Goal: Transaction & Acquisition: Register for event/course

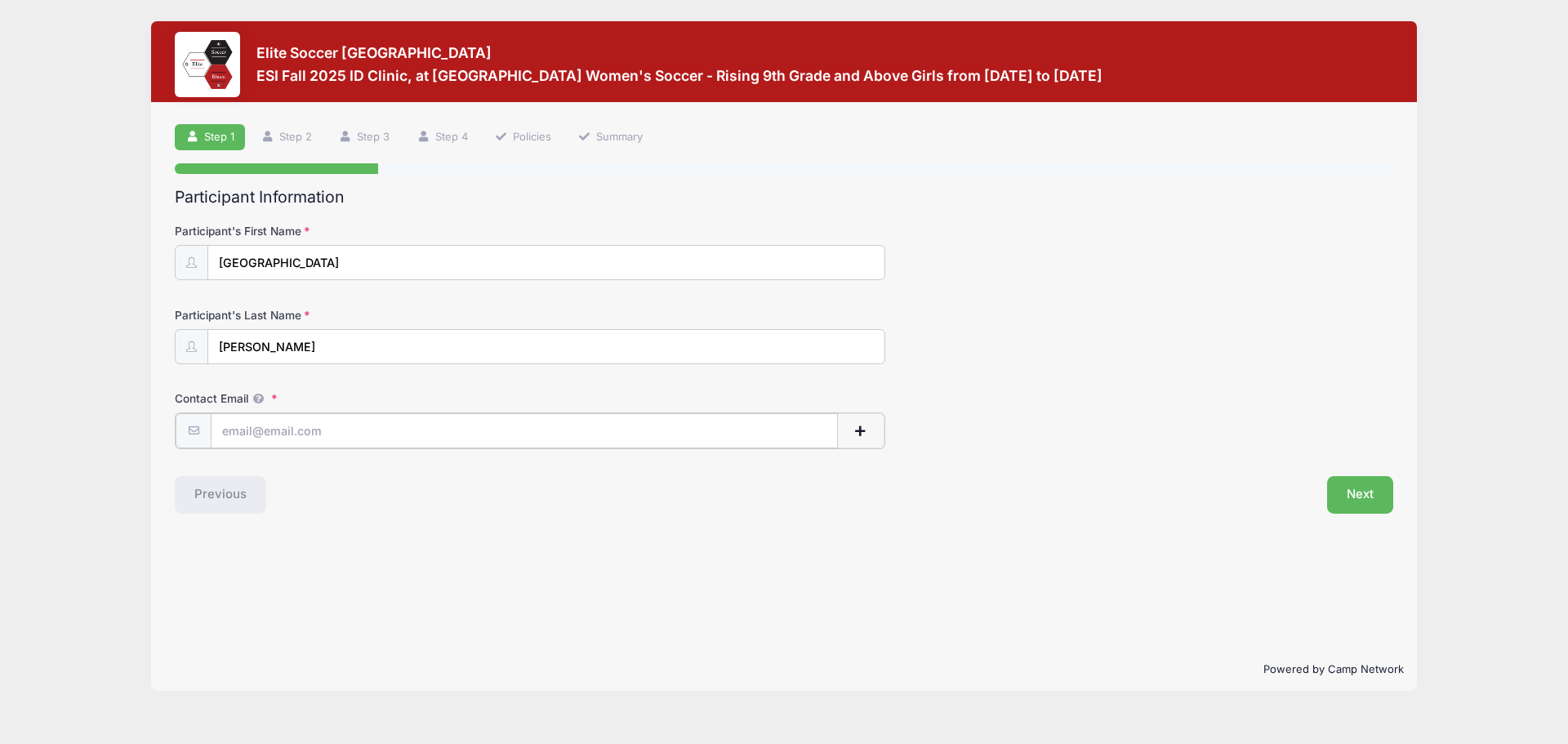
click at [365, 432] on input "Contact Email" at bounding box center [525, 430] width 628 height 35
type input "[EMAIL_ADDRESS][DOMAIN_NAME]"
click at [1371, 495] on button "Next" at bounding box center [1360, 493] width 66 height 38
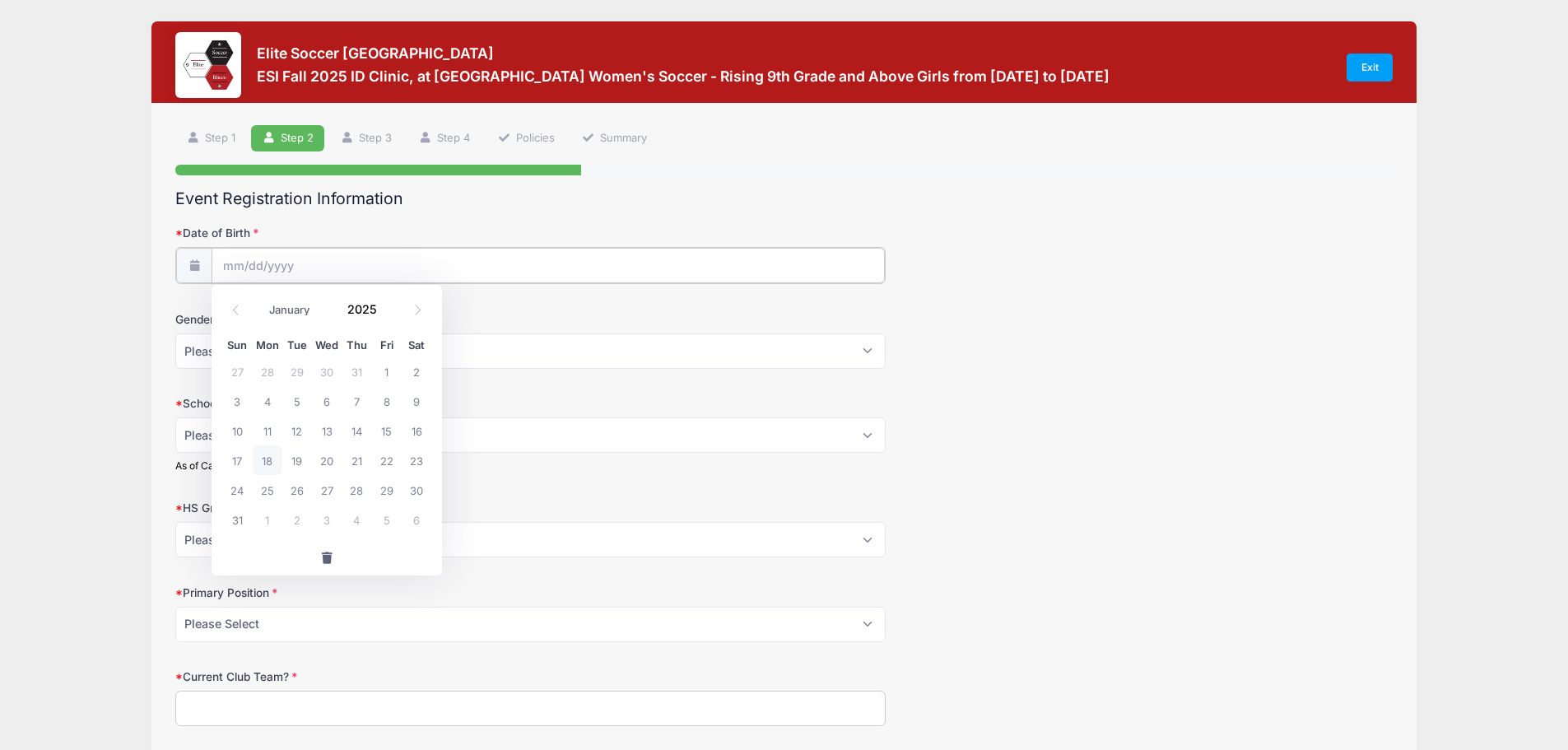
click at [385, 266] on input "Date of Birth" at bounding box center [548, 266] width 673 height 35
click at [383, 313] on span at bounding box center [386, 315] width 12 height 12
type input "2024"
click at [304, 262] on input "Date of Birth" at bounding box center [548, 266] width 673 height 35
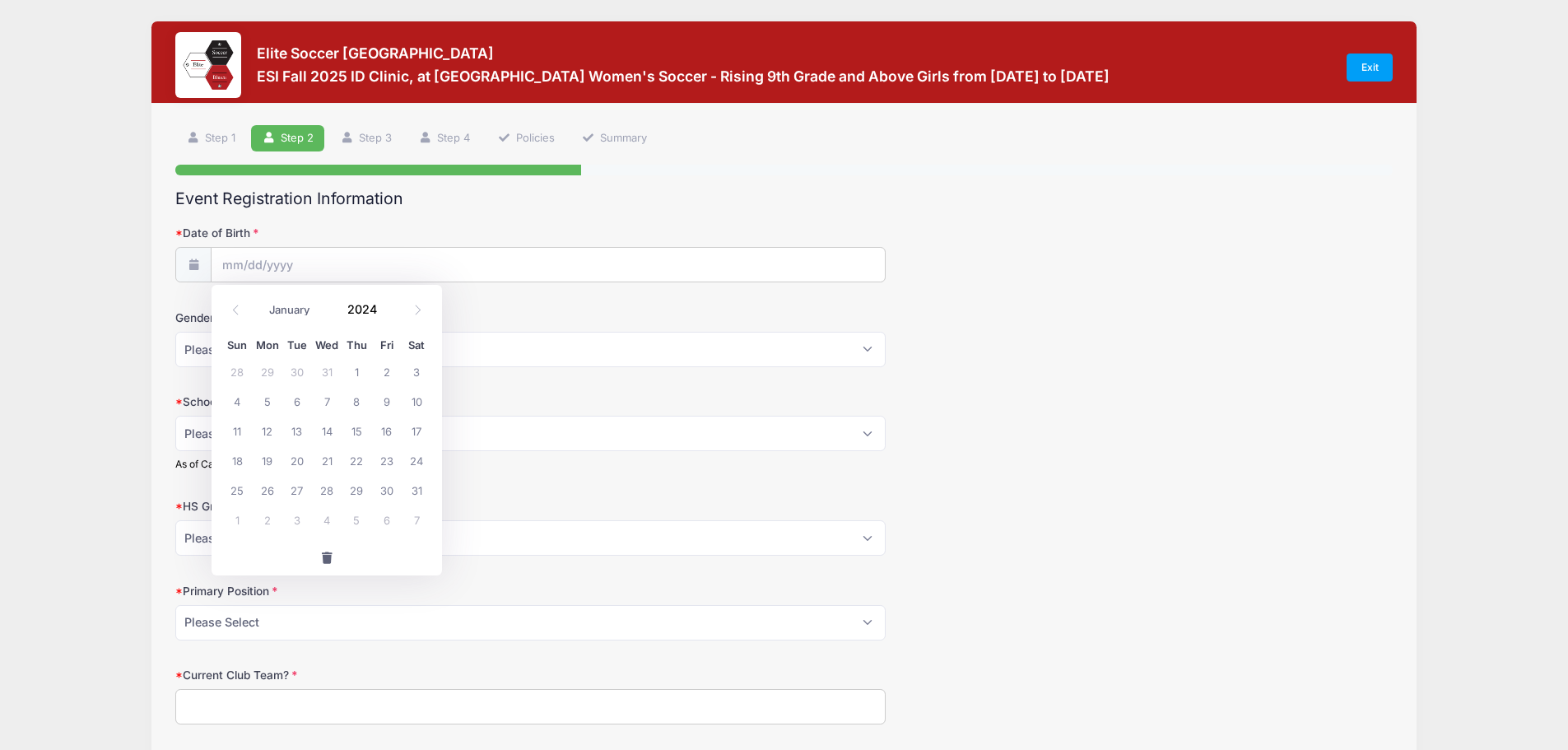
click at [394, 311] on div "January February March April May June July August September October November [D…" at bounding box center [328, 305] width 158 height 28
click at [420, 310] on icon at bounding box center [418, 309] width 6 height 10
click at [237, 311] on icon at bounding box center [236, 310] width 11 height 11
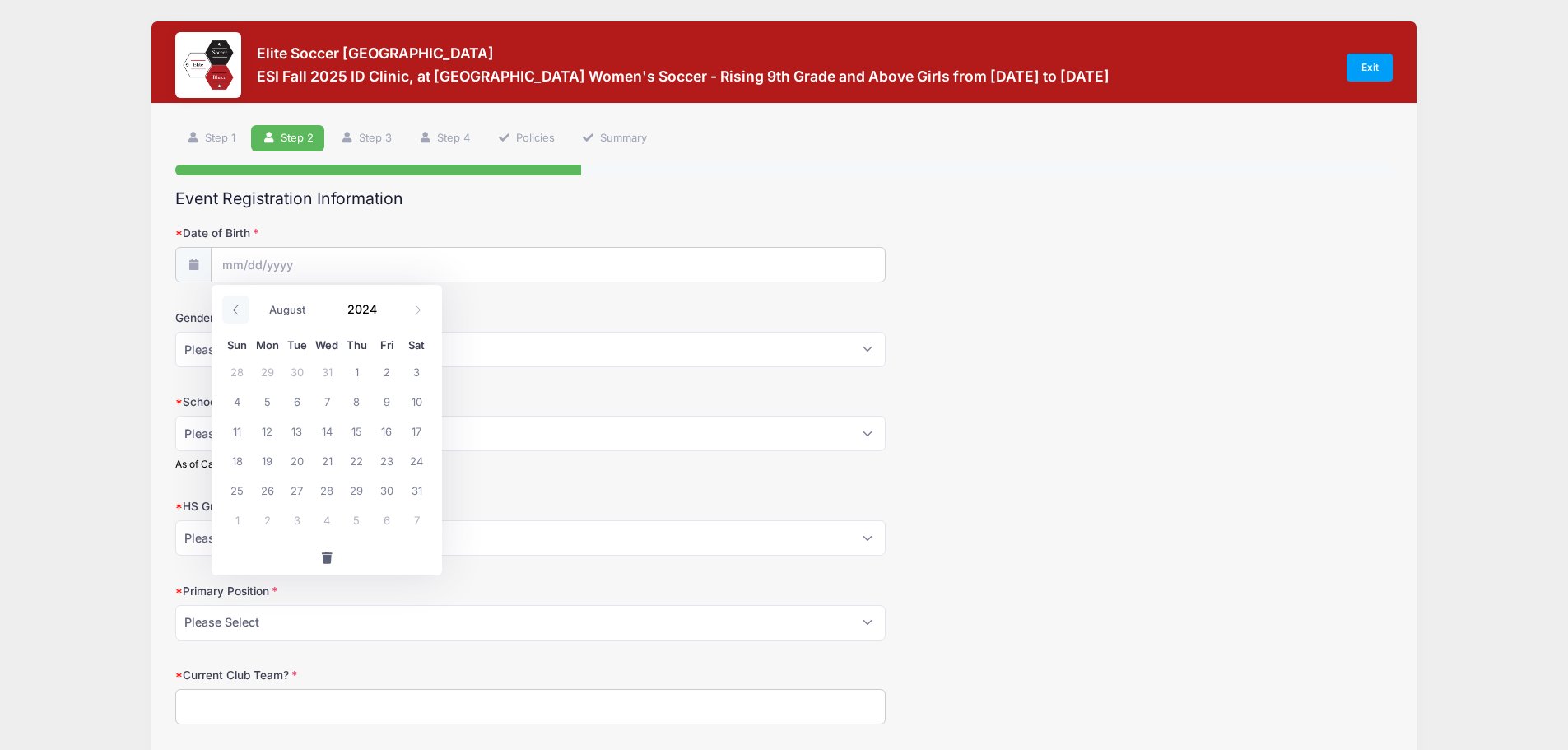
click at [237, 311] on icon at bounding box center [236, 310] width 11 height 11
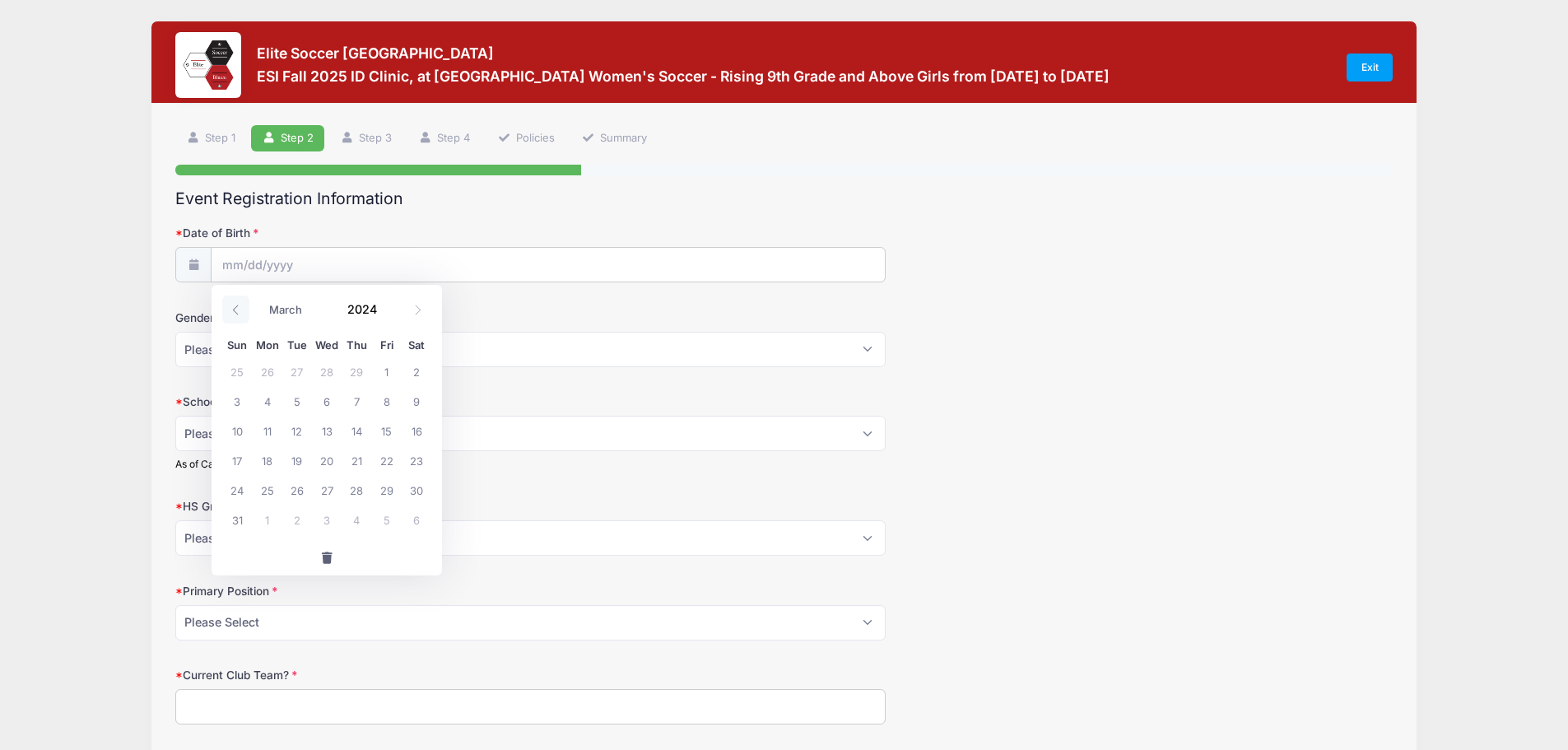
click at [237, 311] on icon at bounding box center [236, 310] width 11 height 11
select select "0"
click at [237, 311] on icon at bounding box center [236, 310] width 11 height 11
type input "2023"
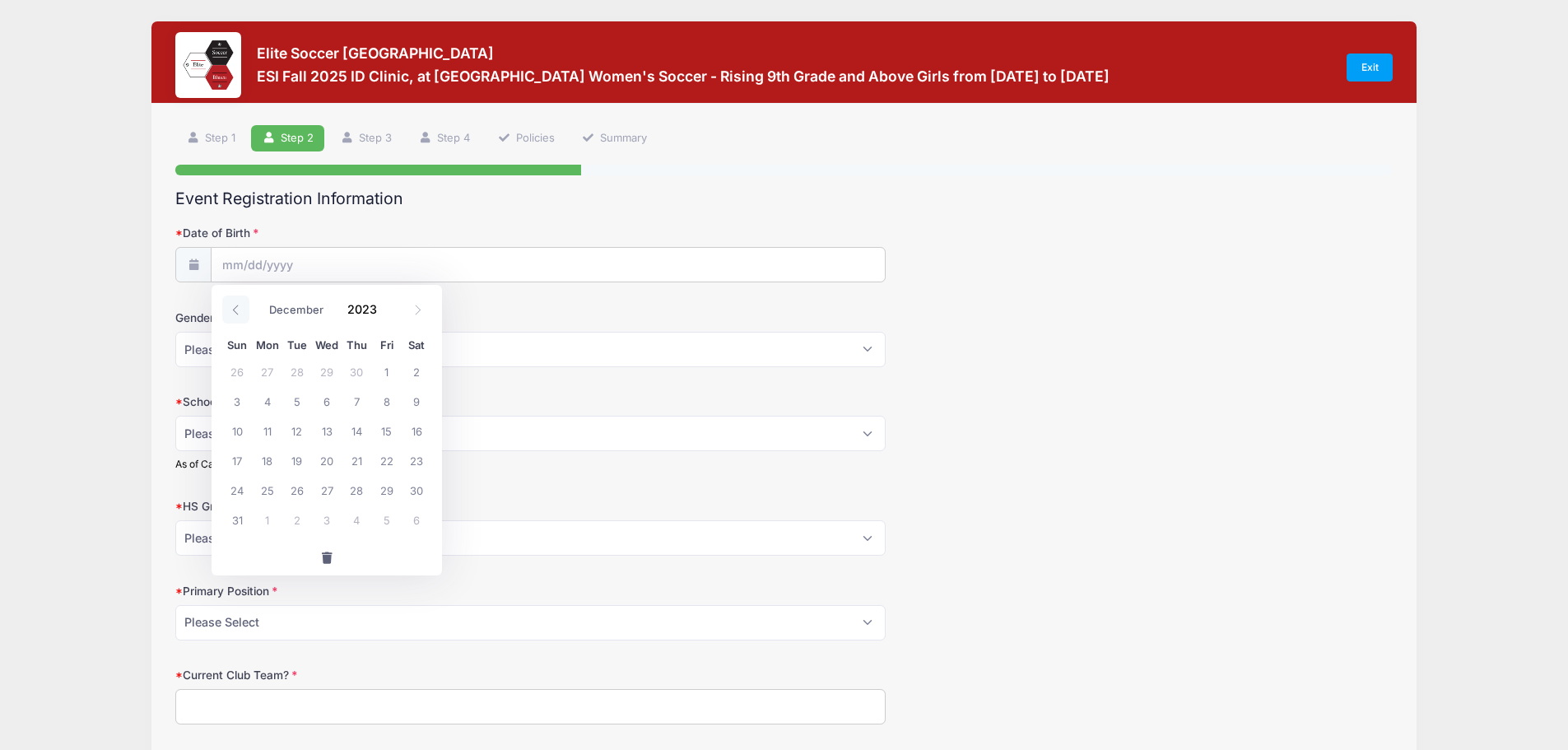
click at [237, 311] on icon at bounding box center [236, 310] width 11 height 11
select select "10"
click at [381, 303] on span at bounding box center [386, 303] width 12 height 12
click at [386, 316] on span at bounding box center [386, 315] width 12 height 12
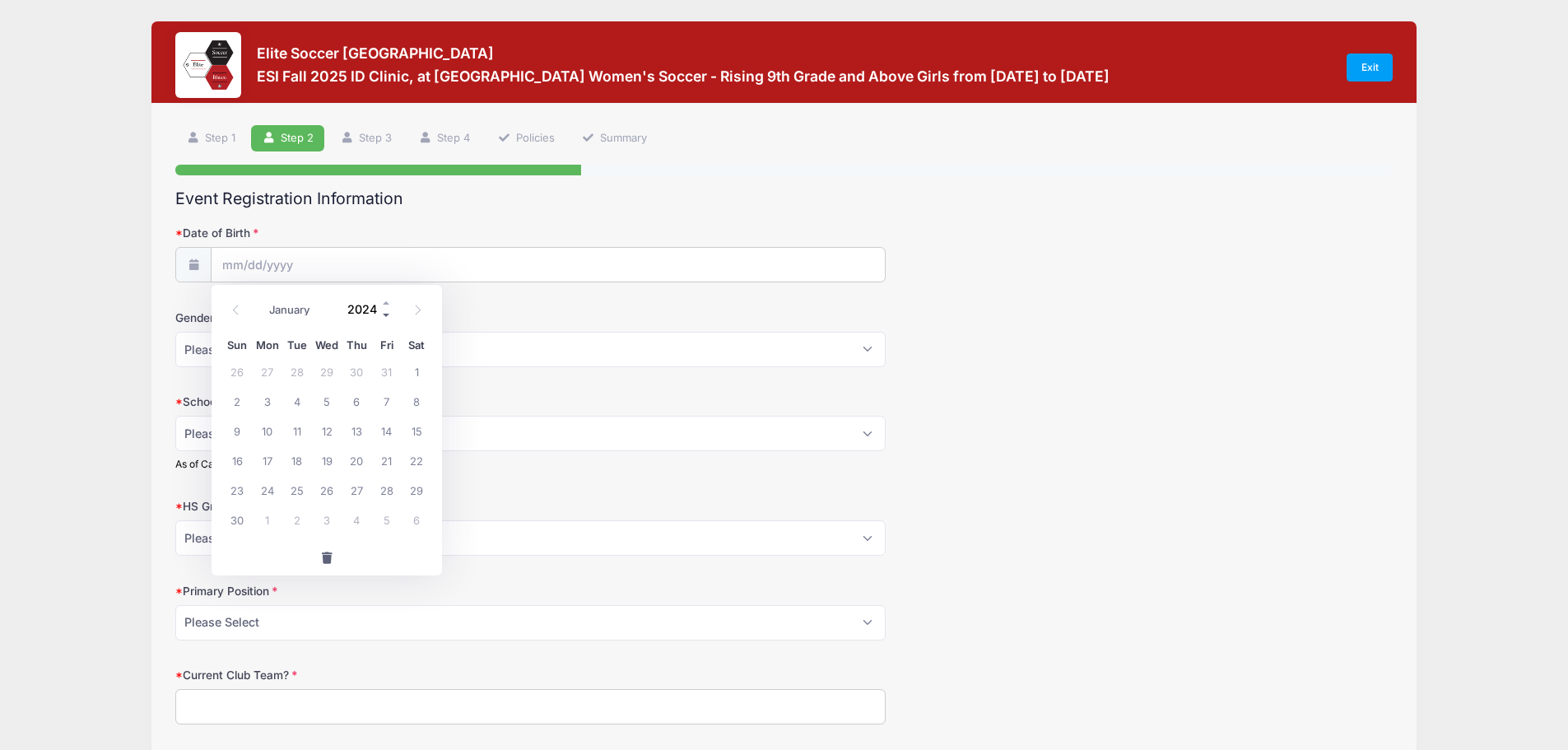
click at [386, 316] on span at bounding box center [386, 315] width 12 height 12
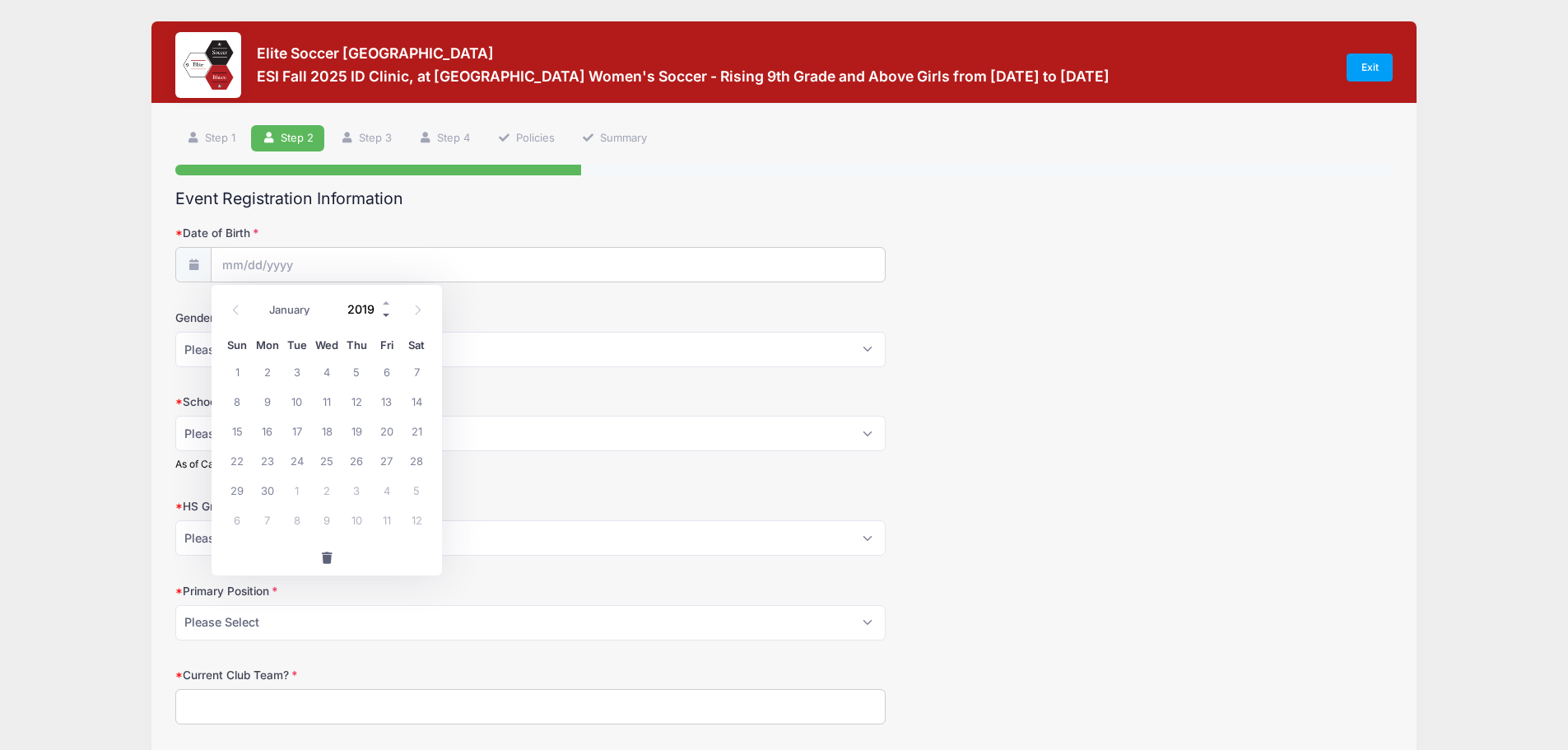
click at [386, 316] on span at bounding box center [386, 315] width 12 height 12
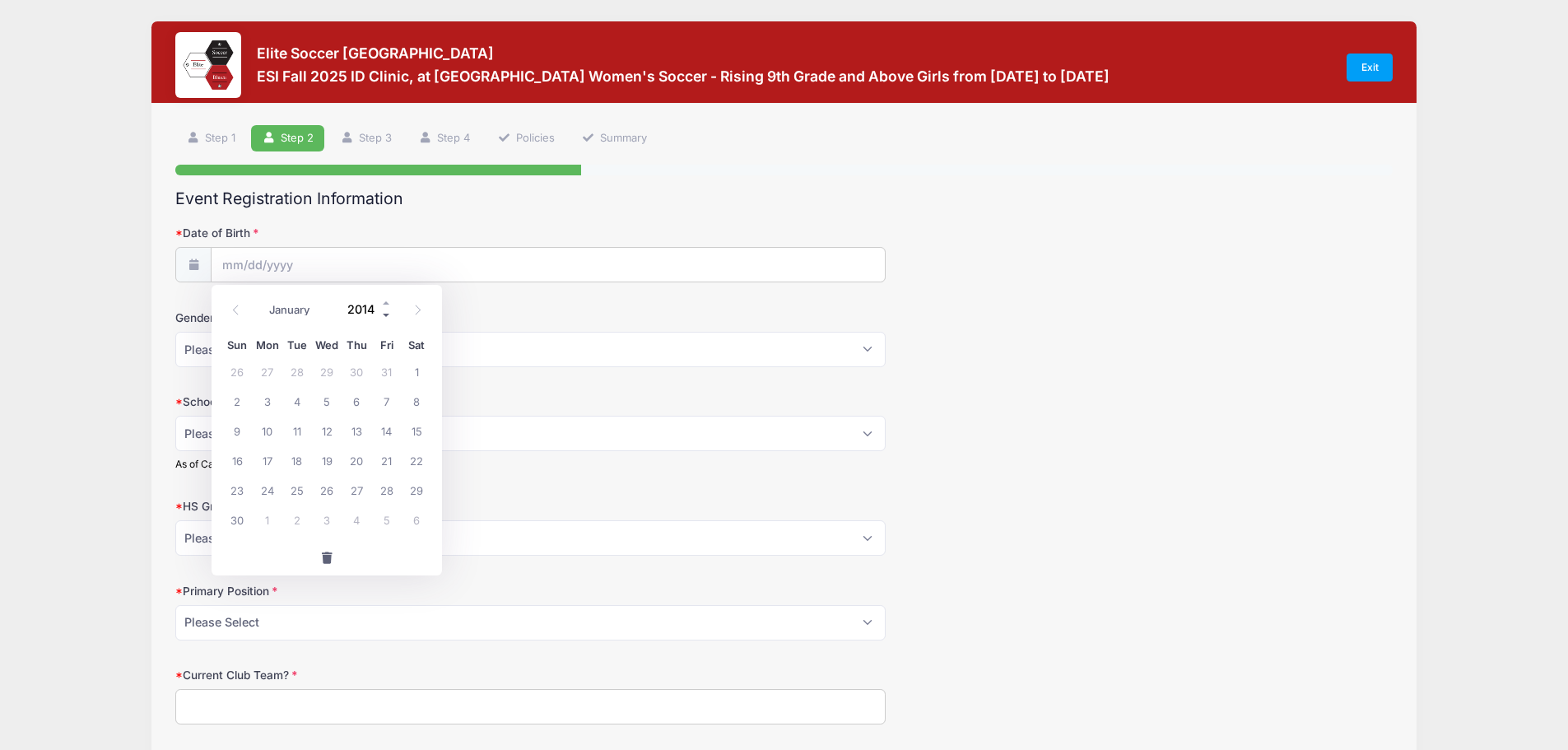
click at [386, 316] on span at bounding box center [386, 315] width 12 height 12
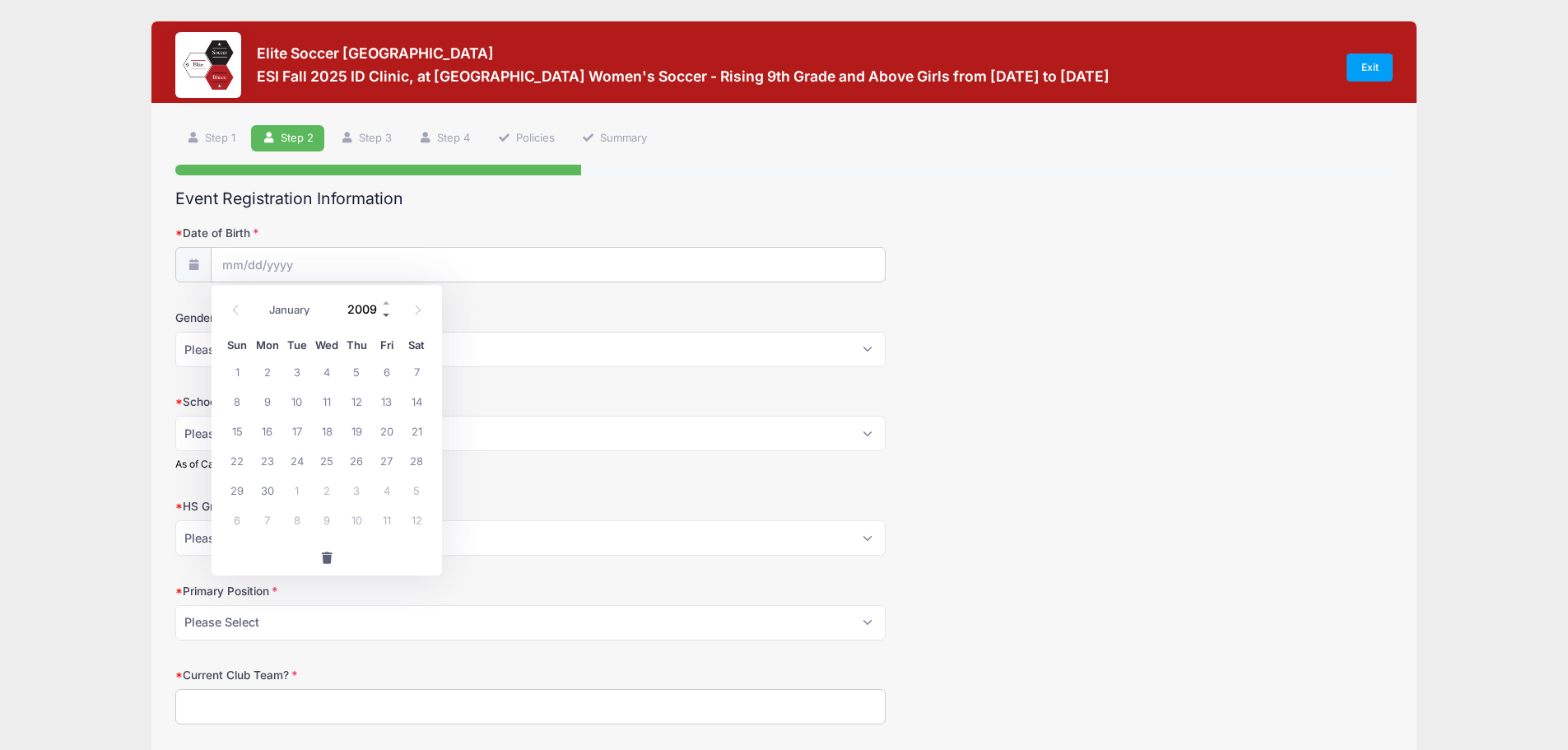
click at [386, 316] on span at bounding box center [386, 315] width 12 height 12
click at [386, 298] on span at bounding box center [386, 303] width 12 height 12
type input "2009"
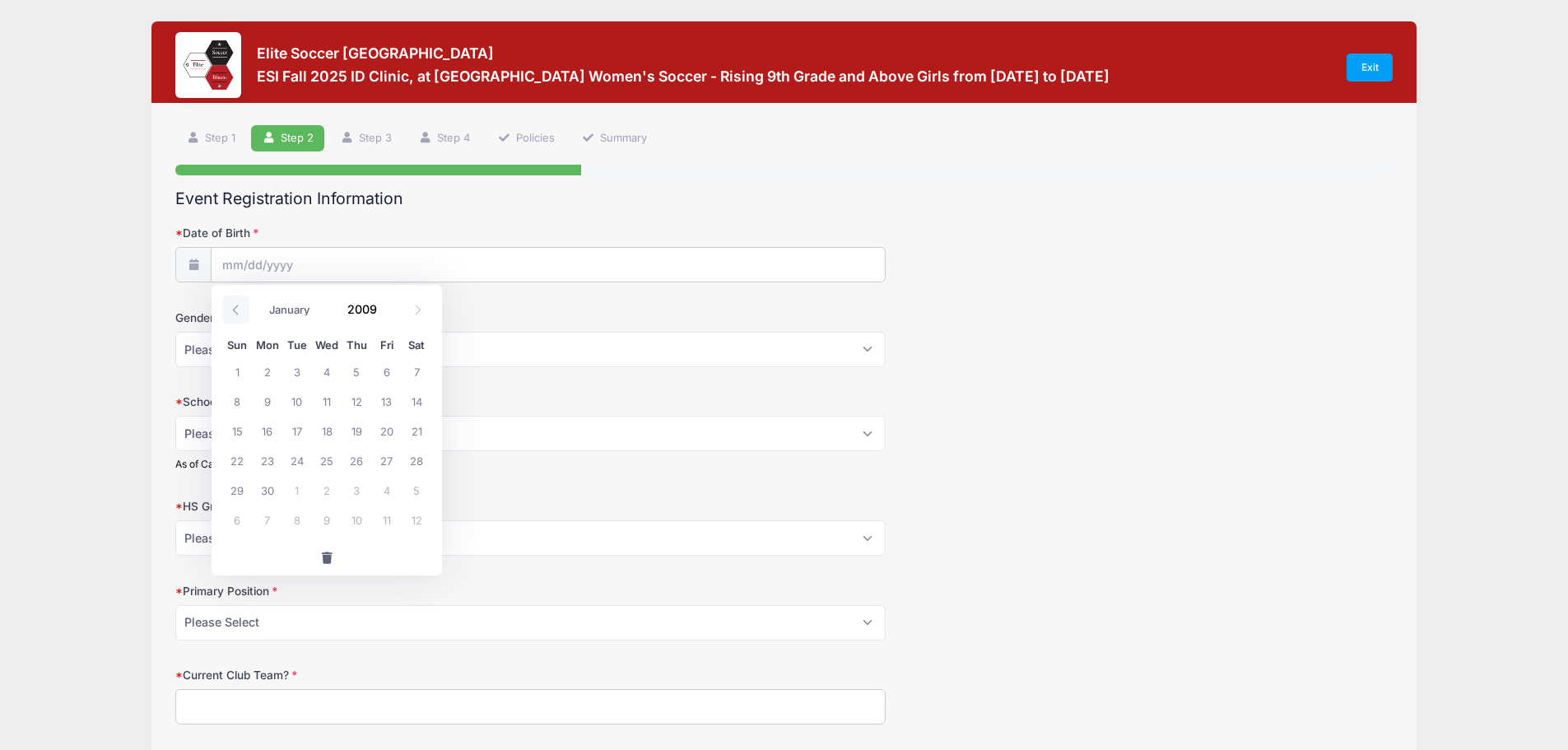
click at [234, 309] on icon at bounding box center [236, 310] width 11 height 11
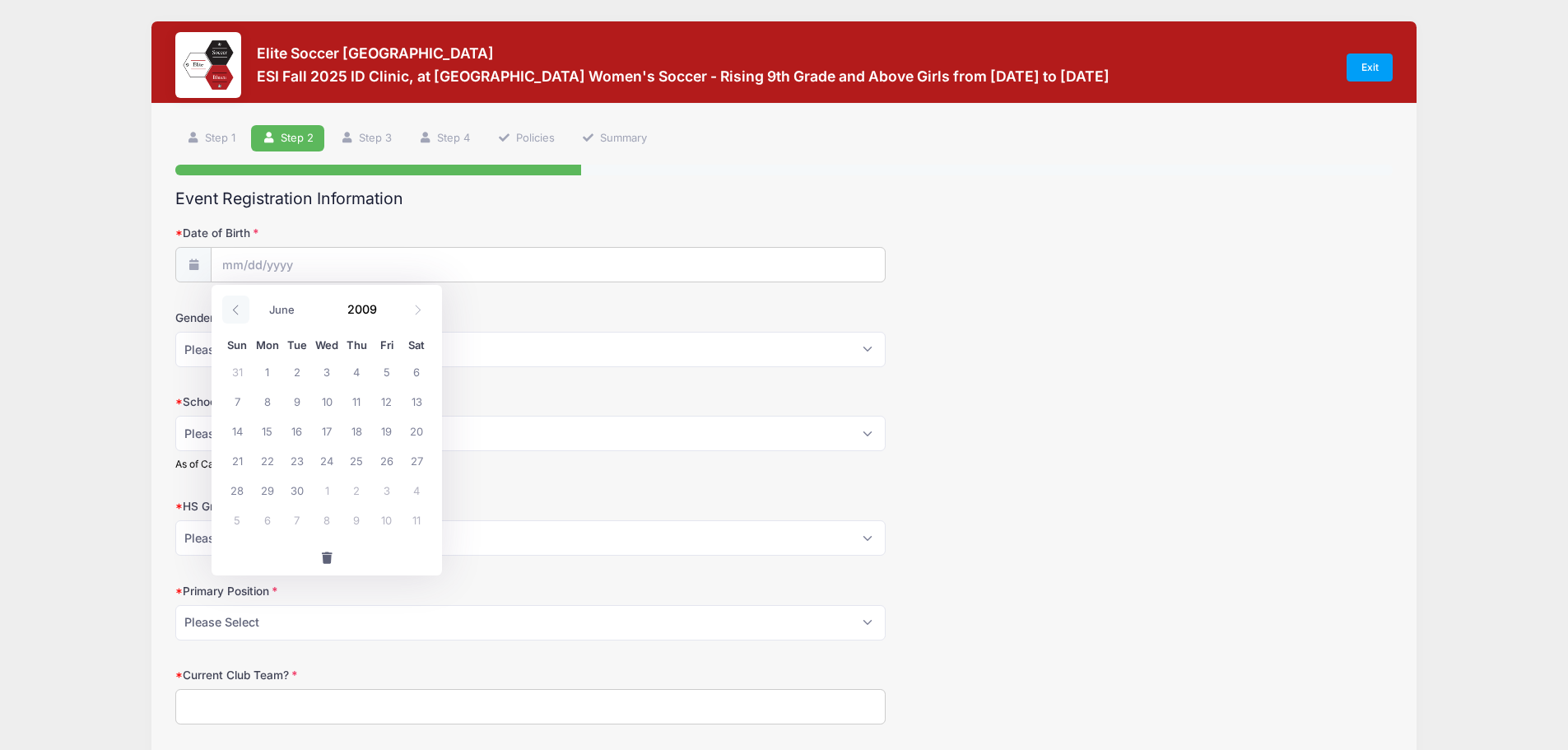
click at [234, 309] on icon at bounding box center [236, 310] width 11 height 11
select select "2"
click at [297, 402] on span "10" at bounding box center [297, 400] width 29 height 29
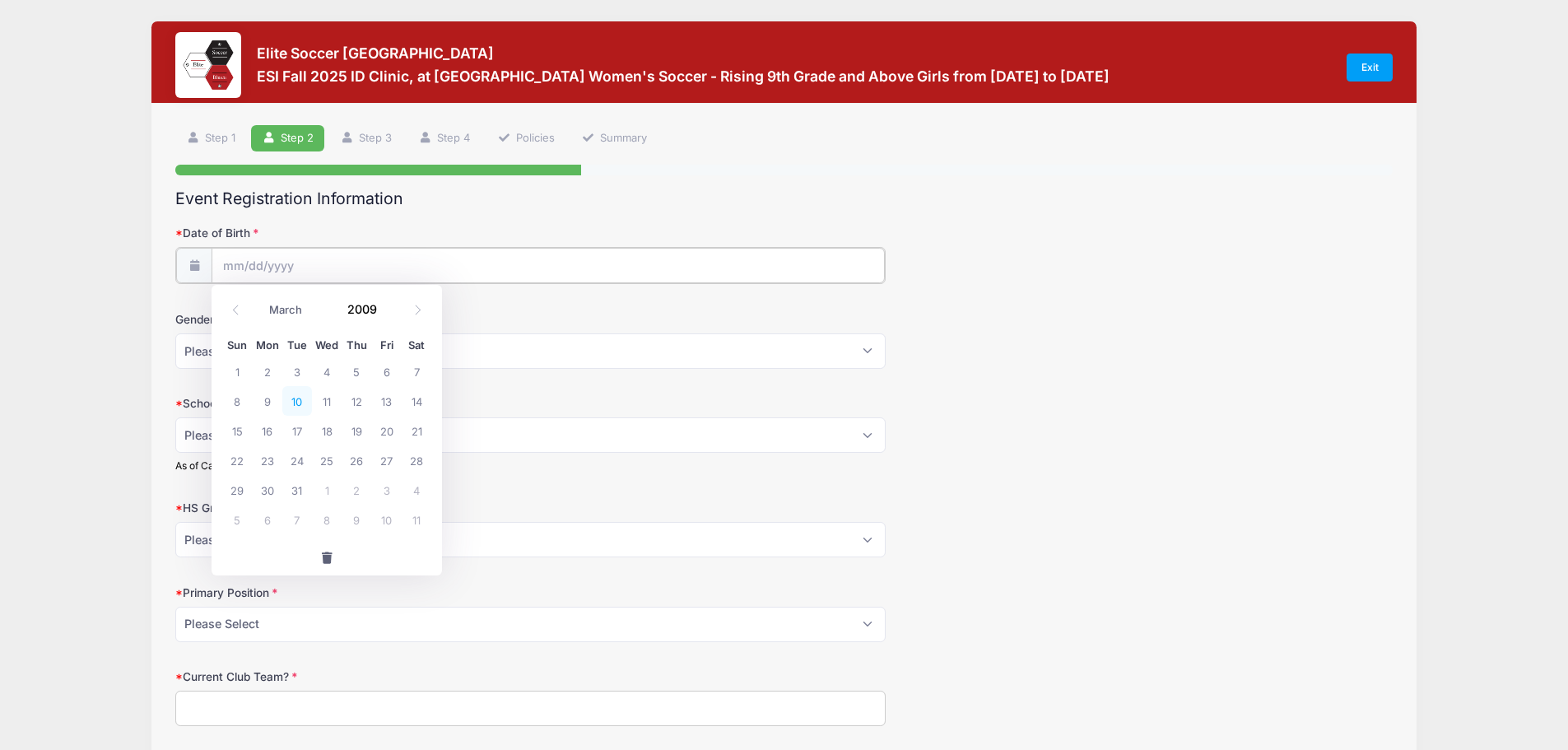
type input "[DATE]"
click at [875, 353] on select "Please Select [DEMOGRAPHIC_DATA] [DEMOGRAPHIC_DATA]" at bounding box center [531, 350] width 710 height 35
select select "[DEMOGRAPHIC_DATA]"
click at [175, 332] on select "Please Select [DEMOGRAPHIC_DATA] [DEMOGRAPHIC_DATA]" at bounding box center [531, 350] width 710 height 35
click at [868, 437] on select "Please Select Freshman Sophomore Junior Senior Graduated HS" at bounding box center [531, 433] width 710 height 35
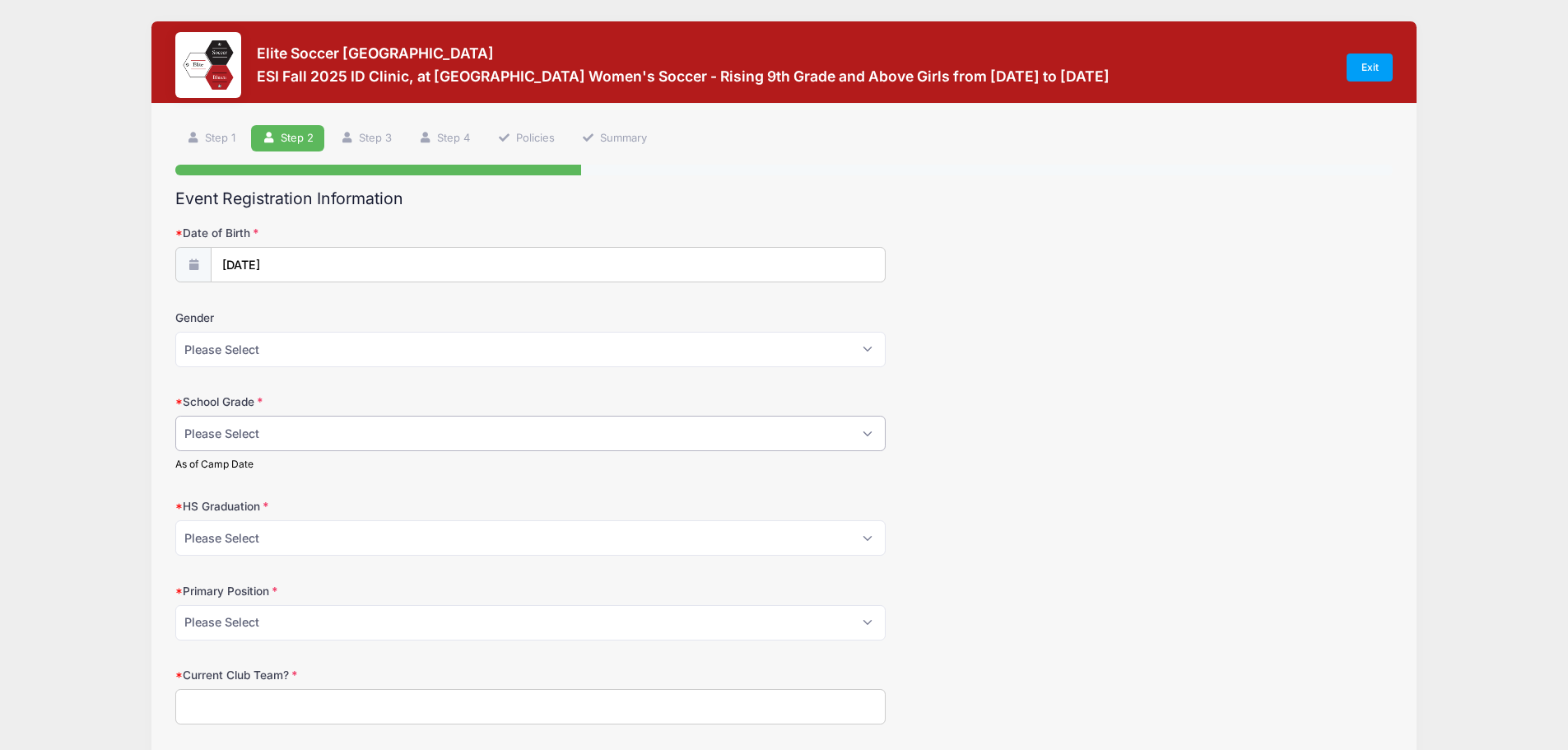
select select "Junior"
click at [175, 415] on select "Please Select Freshman Sophomore Junior Senior Graduated HS" at bounding box center [531, 433] width 710 height 35
click at [877, 537] on select "Please Select 2021 2022 2023 2024 2025 2026 2027 2028 2029 2030" at bounding box center [531, 537] width 710 height 35
select select "2027"
click at [175, 520] on select "Please Select 2021 2022 2023 2024 2025 2026 2027 2028 2029 2030" at bounding box center [531, 537] width 710 height 35
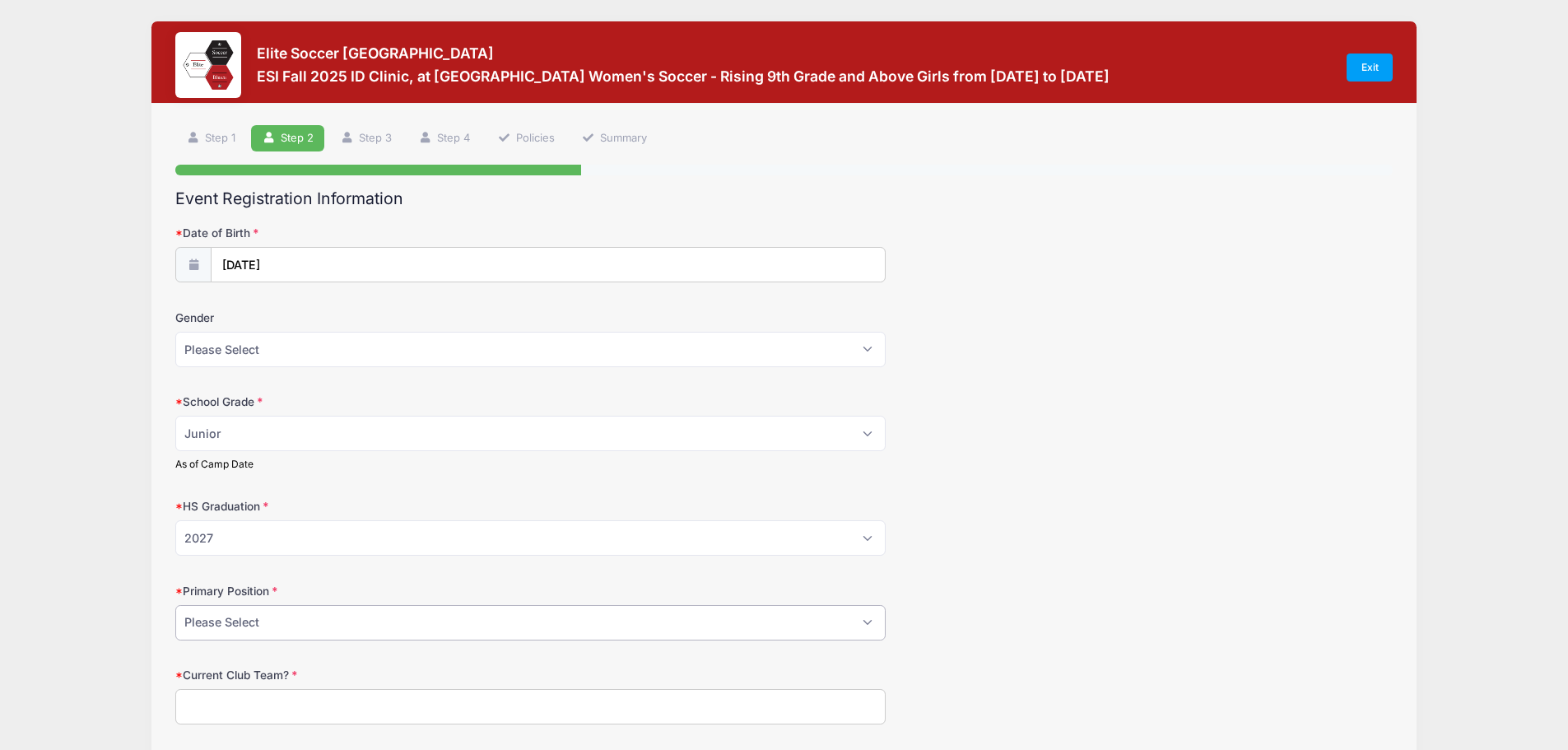
click at [861, 622] on select "Please Select GK Center Defender Wide Defender Center Midfielder Wide Forward C…" at bounding box center [531, 622] width 710 height 35
select select "Center Midfielder"
click at [175, 605] on select "Please Select GK Center Defender Wide Defender Center Midfielder Wide Forward C…" at bounding box center [531, 622] width 710 height 35
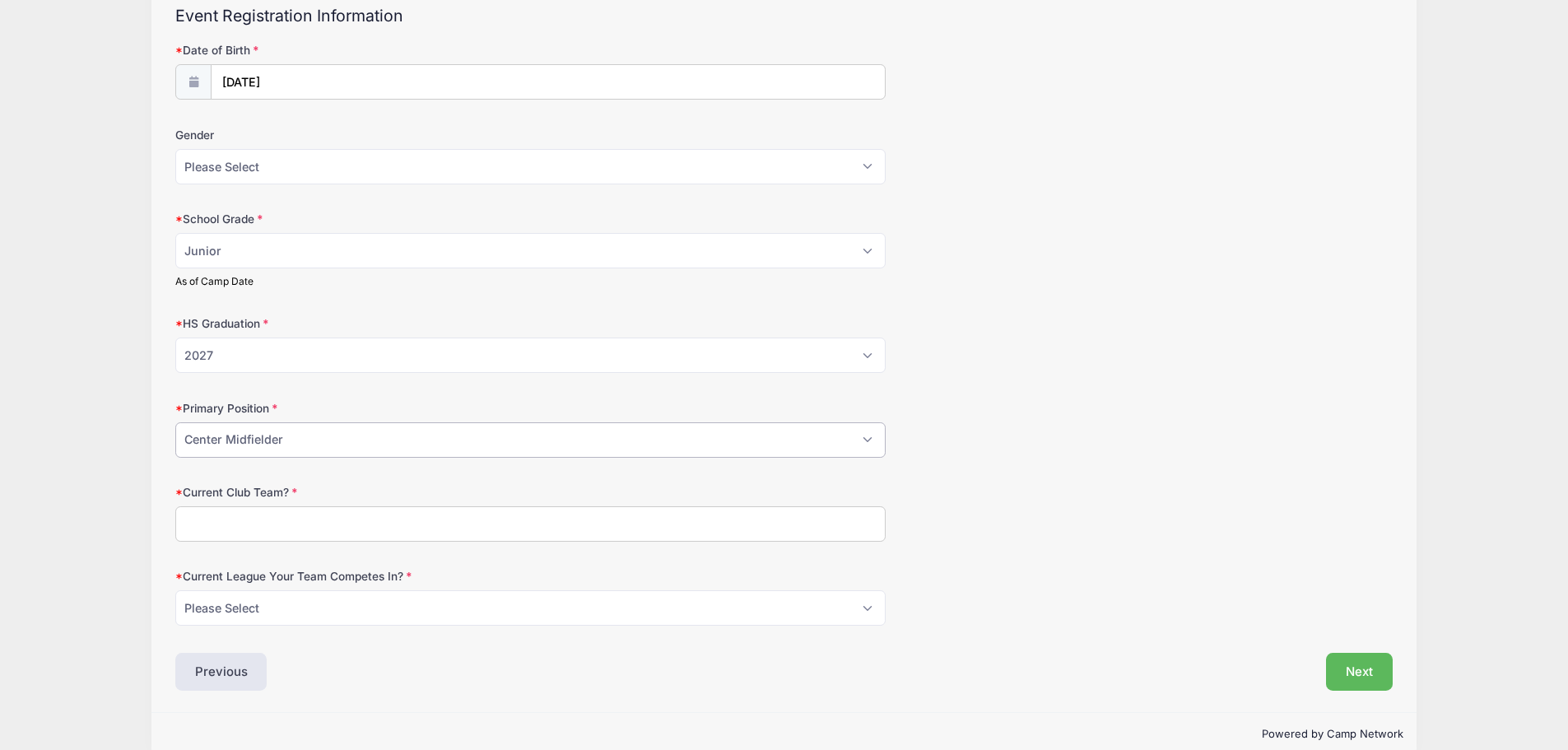
scroll to position [210, 0]
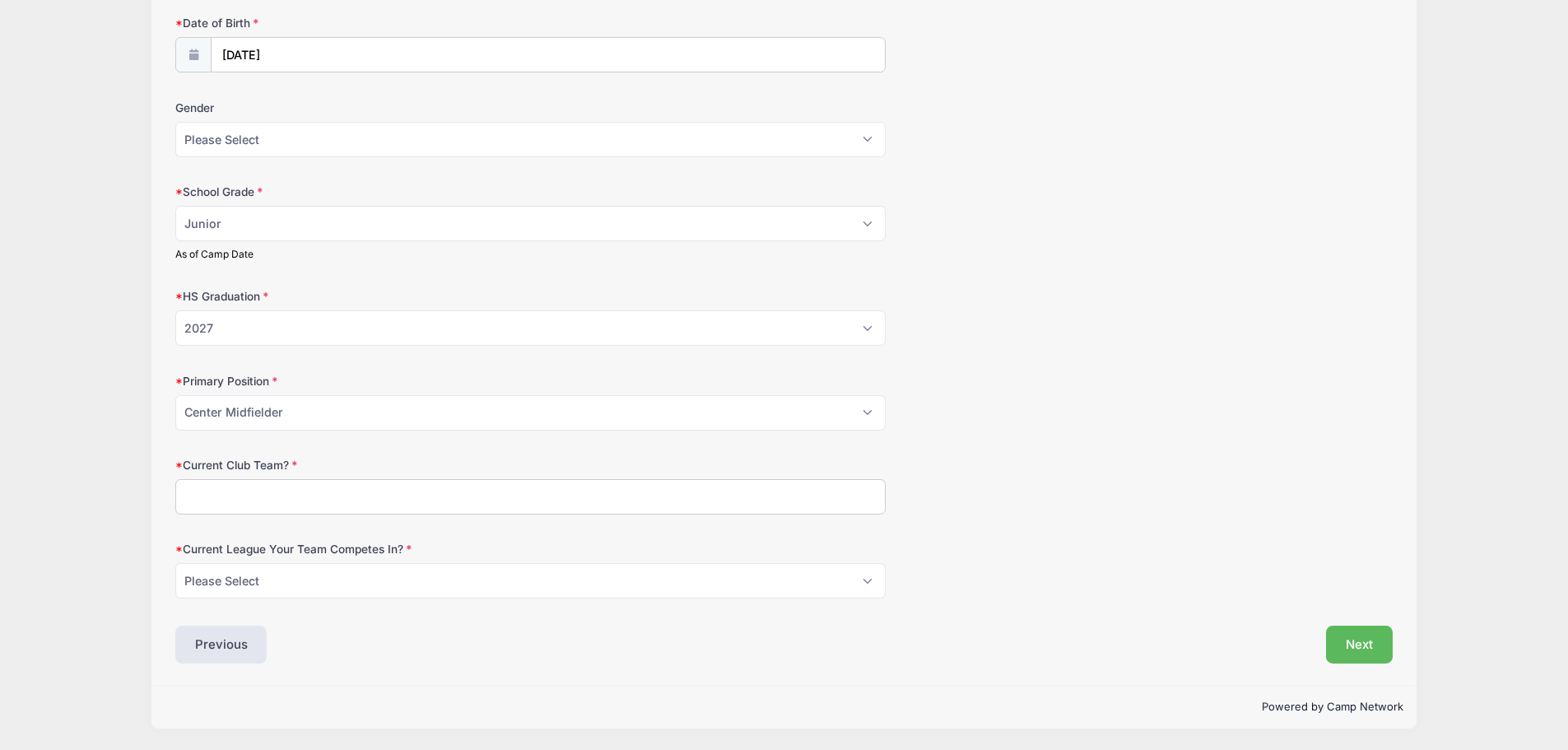
click at [340, 504] on input "Current Club Team?" at bounding box center [531, 497] width 710 height 35
type input "Concord Fire Platinum"
click at [1006, 513] on div "Current Club Team? Concord Fire Platinum" at bounding box center [784, 485] width 1218 height 58
click at [1363, 651] on button "Next" at bounding box center [1359, 644] width 66 height 38
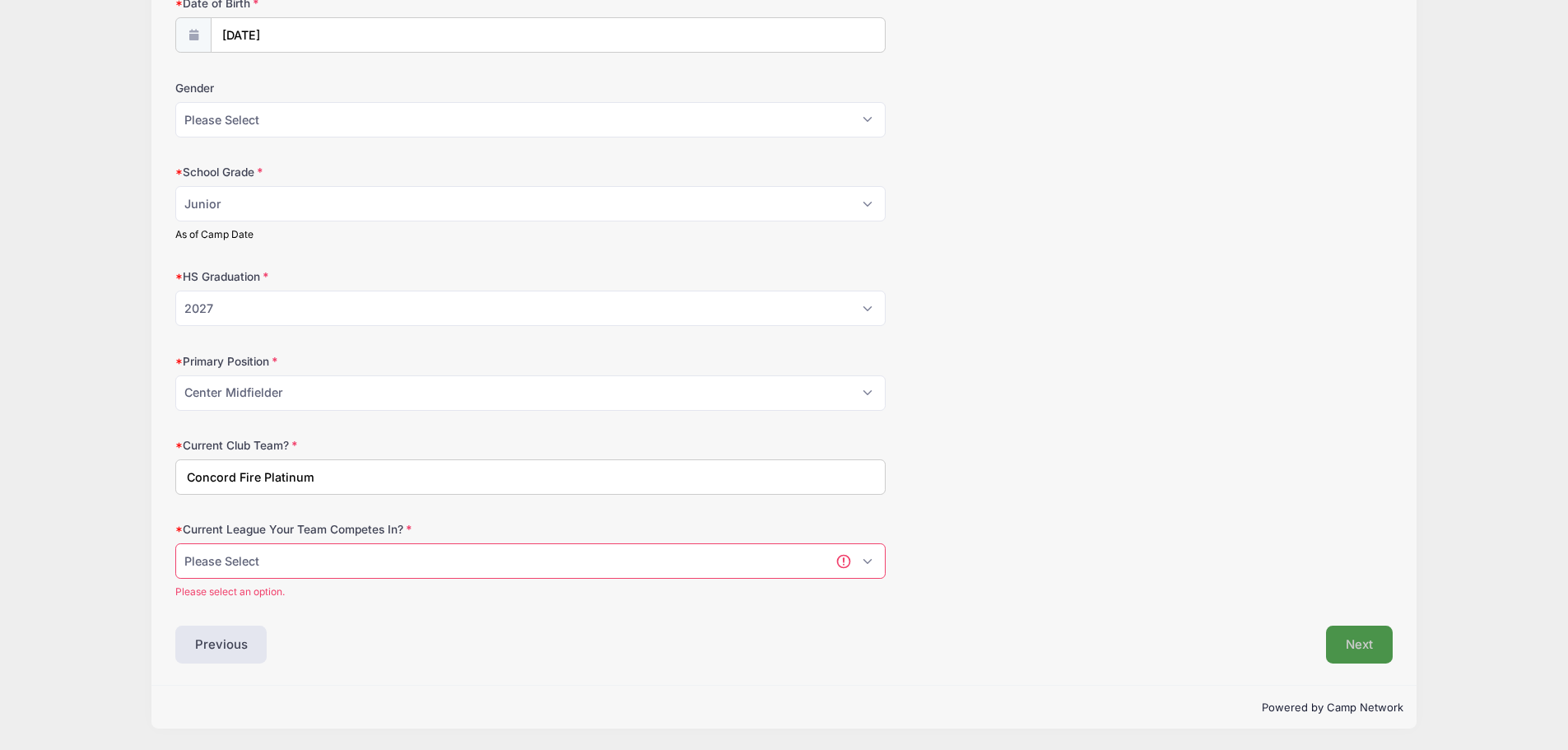
scroll to position [0, 0]
click at [563, 555] on select "Please Select ECNL ECRL [GEOGRAPHIC_DATA] Other" at bounding box center [531, 561] width 710 height 35
select select "ECNL"
click at [175, 543] on select "Please Select ECNL ECRL [GEOGRAPHIC_DATA] Other" at bounding box center [531, 561] width 710 height 35
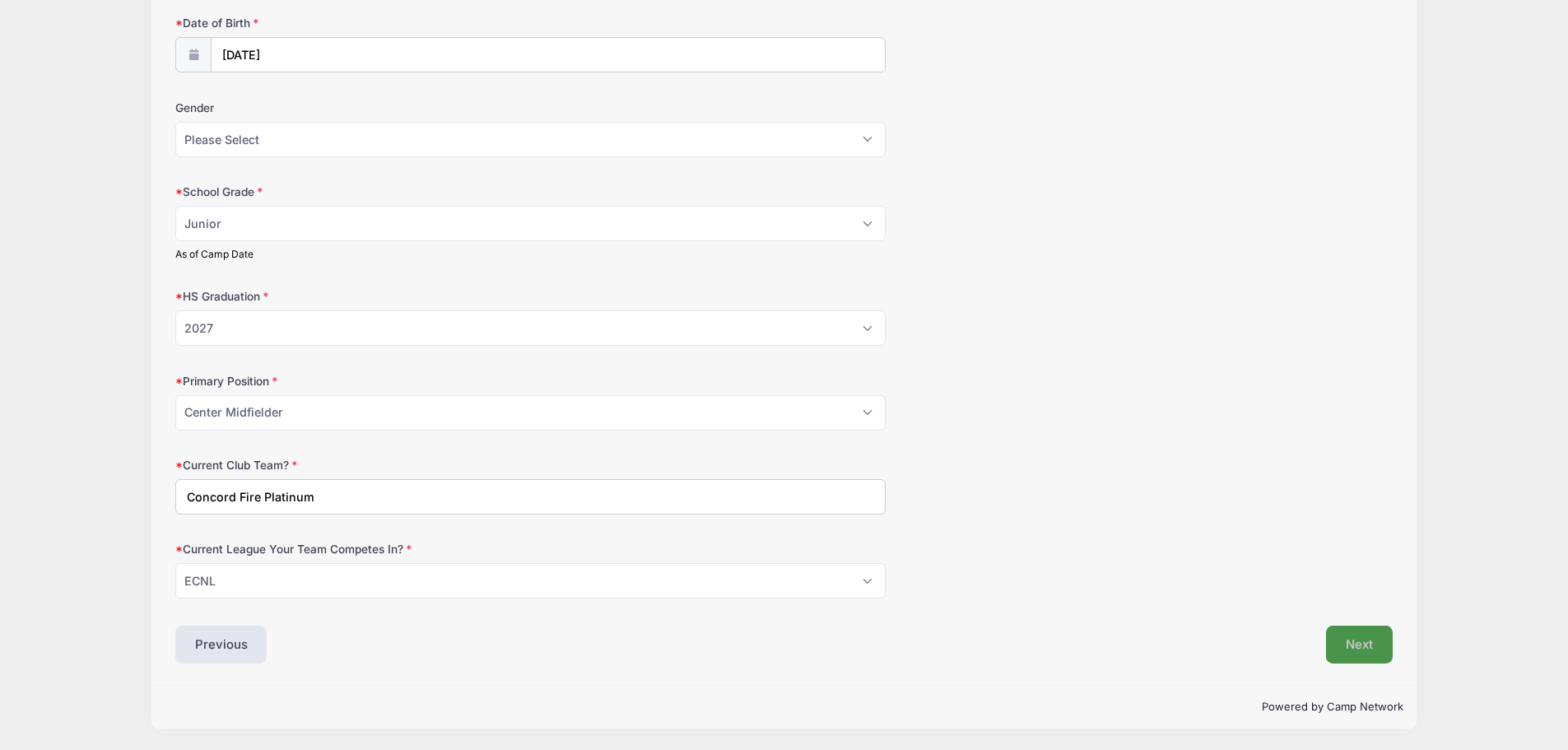
click at [1353, 646] on button "Next" at bounding box center [1359, 644] width 66 height 38
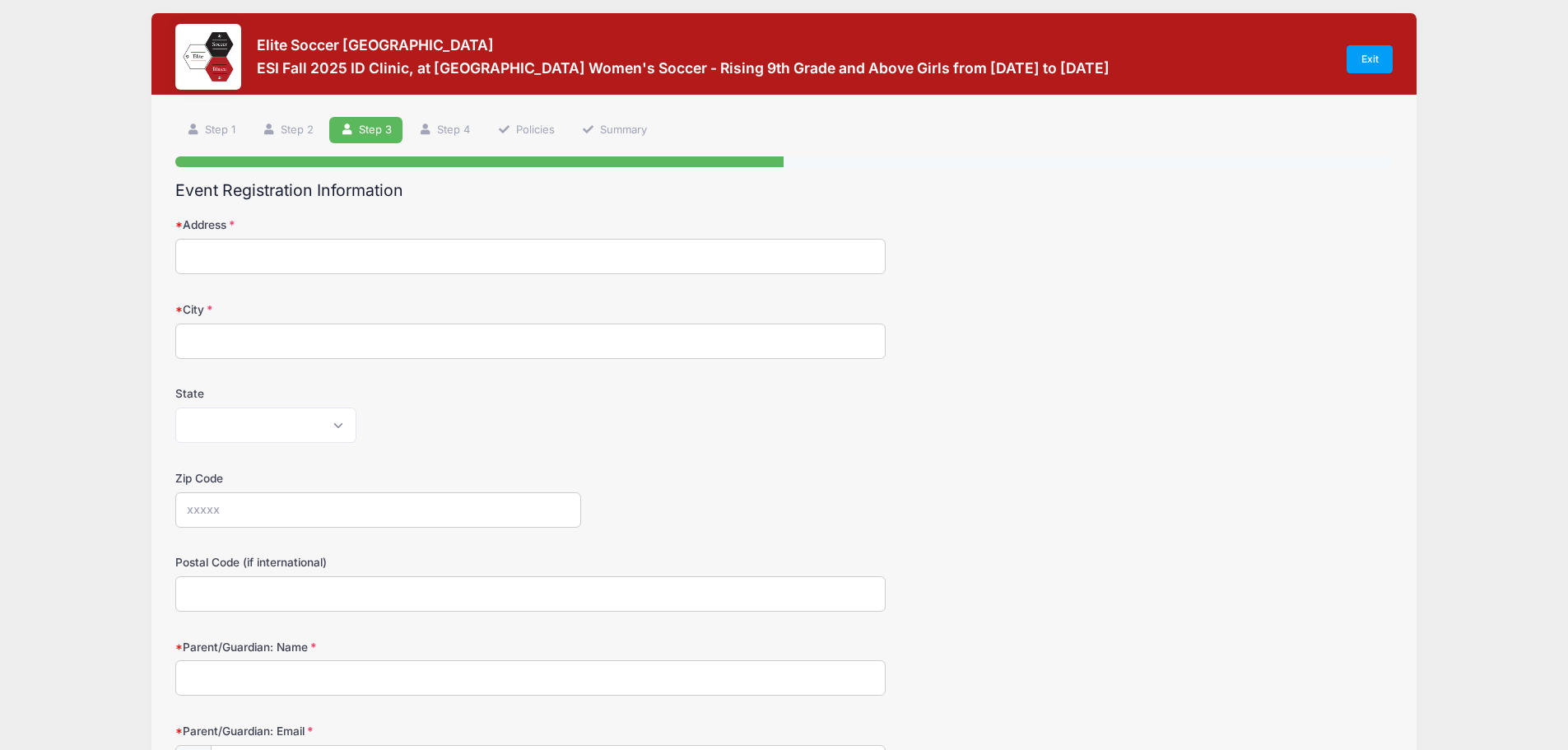
scroll to position [0, 0]
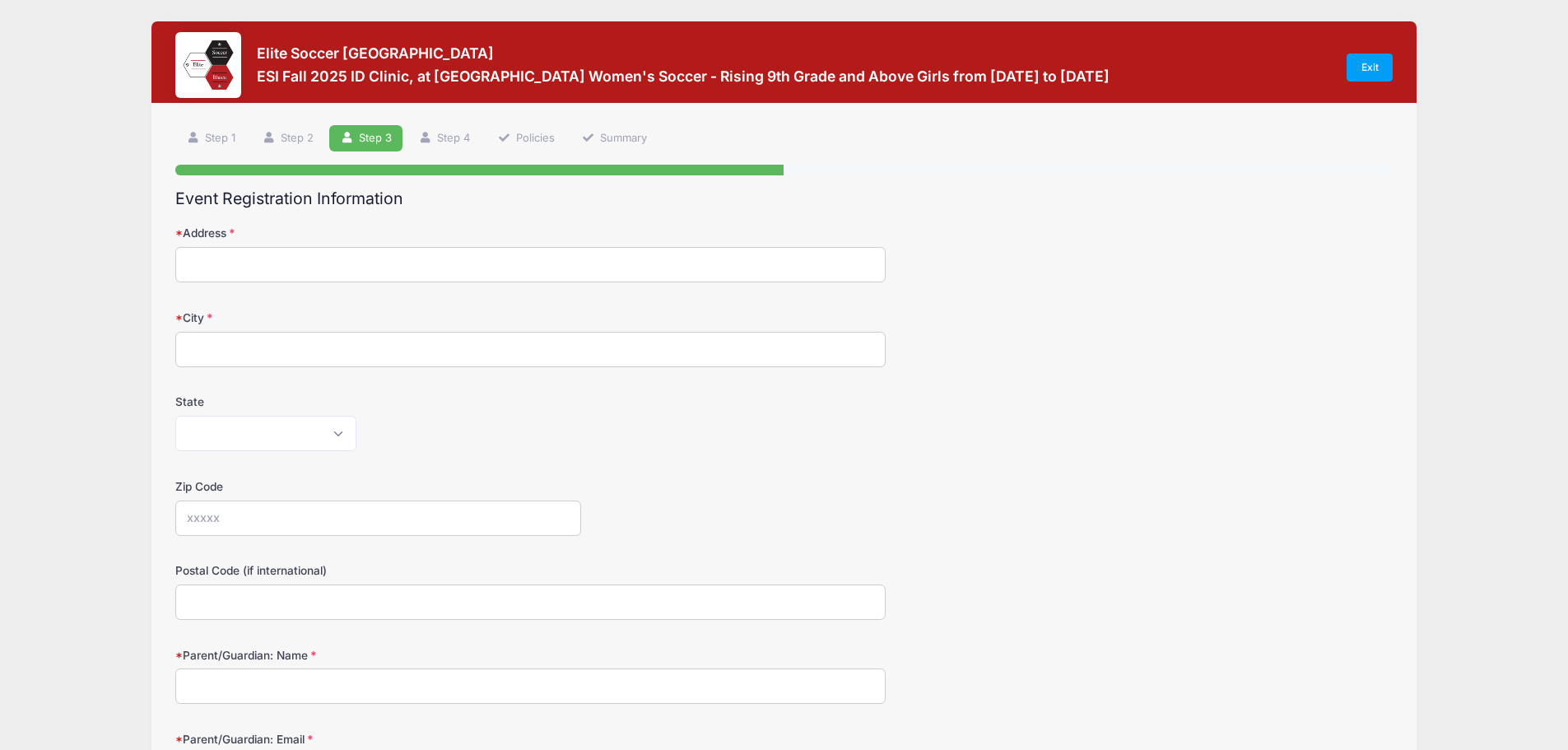
click at [276, 271] on input "Address" at bounding box center [531, 265] width 710 height 35
type input "[STREET_ADDRESS]"
type input "Norcross"
select select "GA"
type input "30092"
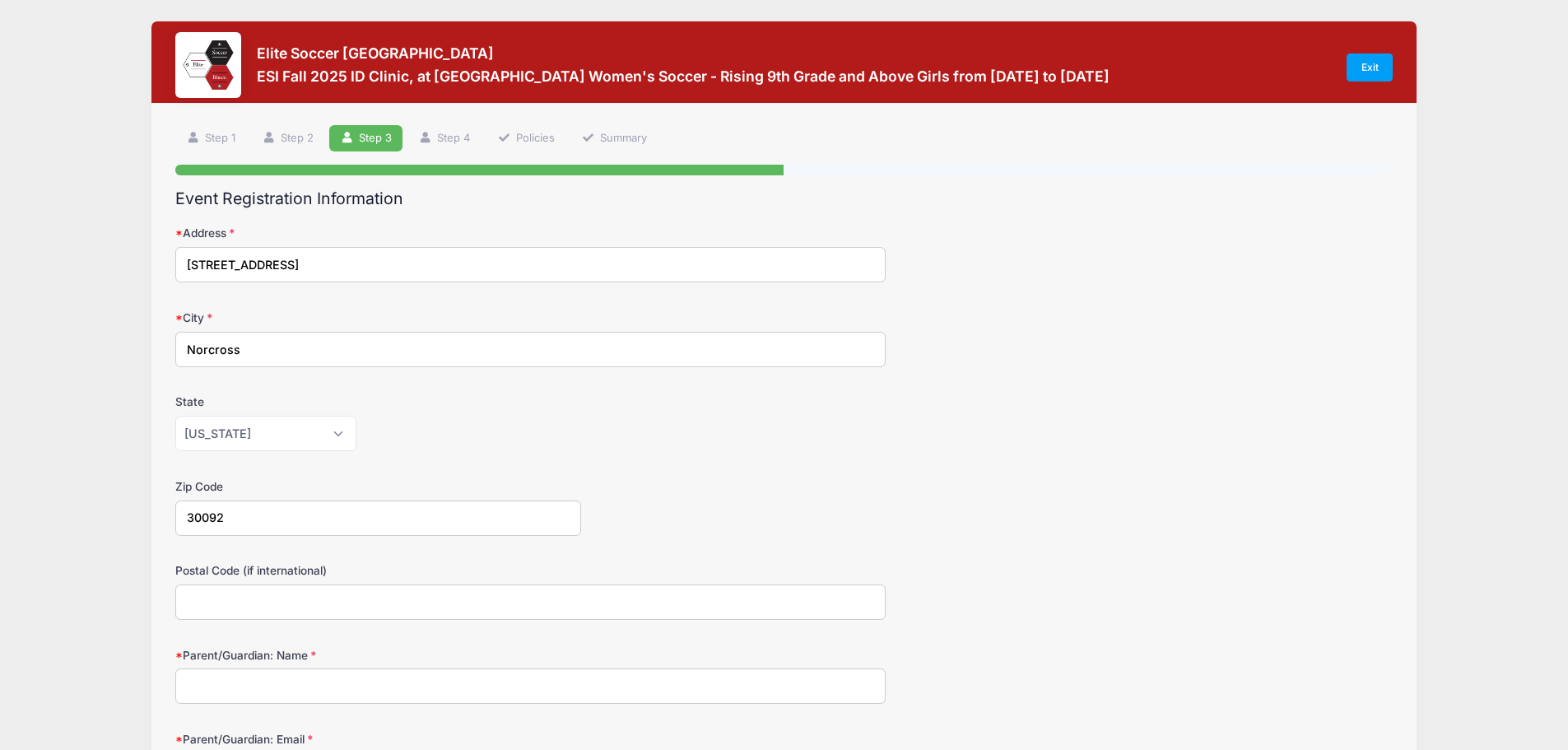
type input "30092"
type input "[PERSON_NAME]"
type input "[EMAIL_ADDRESS][DOMAIN_NAME]"
type input "[PHONE_NUMBER]"
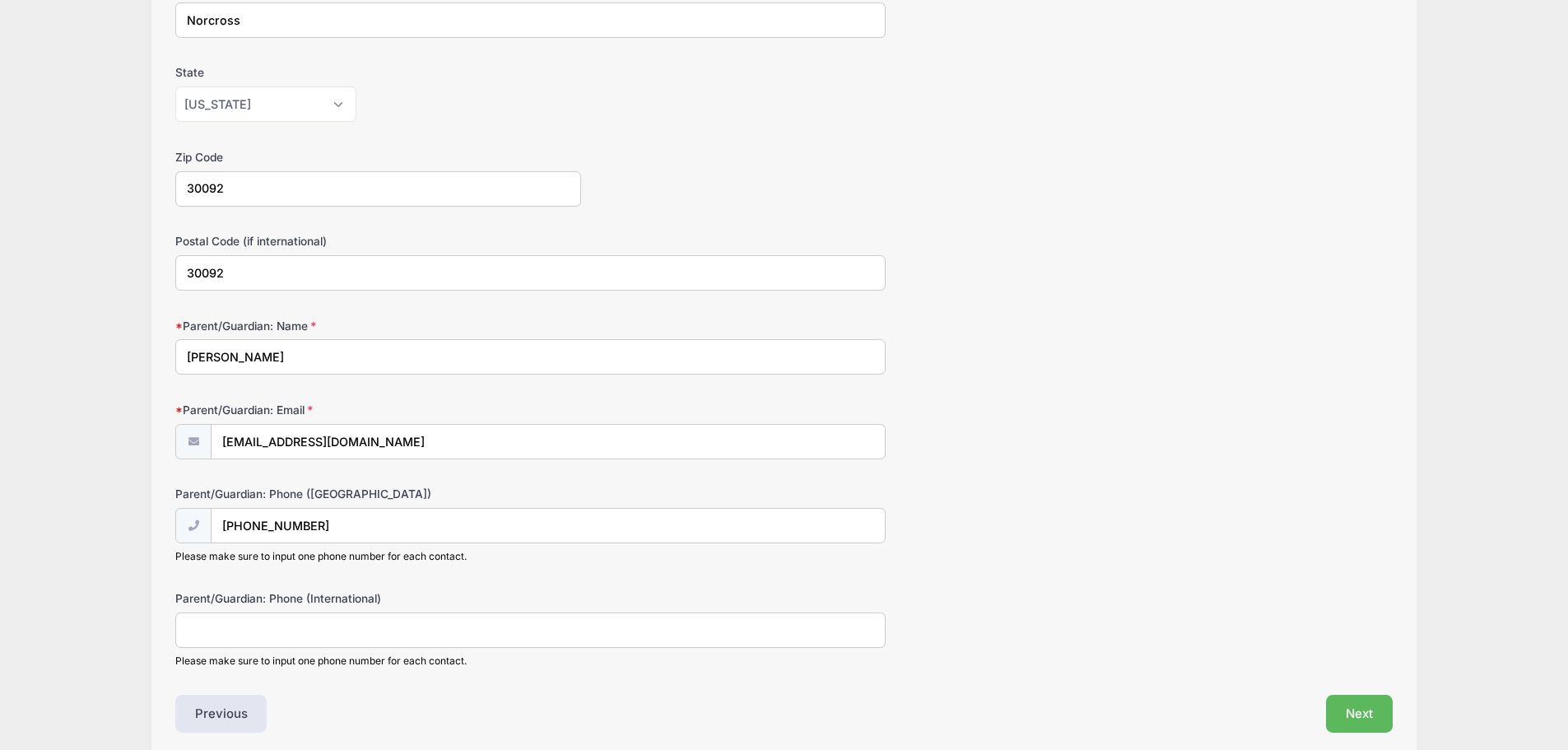
scroll to position [398, 0]
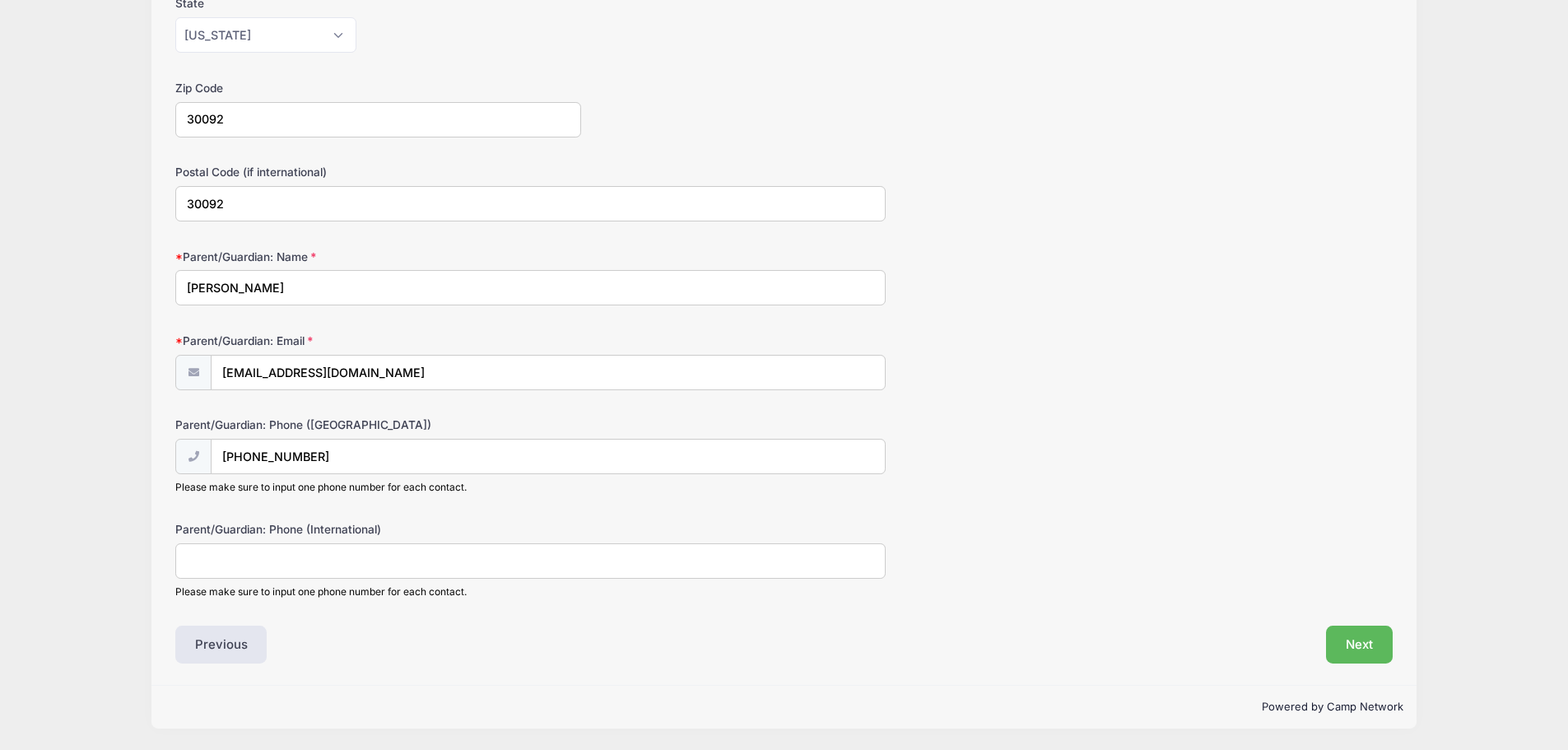
click at [546, 573] on input "Parent/Guardian: Phone (International)" at bounding box center [531, 561] width 710 height 35
type input "4"
click at [349, 452] on input "[PHONE_NUMBER]" at bounding box center [548, 457] width 673 height 35
type input "[PHONE_NUMBER]"
click at [1375, 642] on button "Next" at bounding box center [1359, 644] width 66 height 38
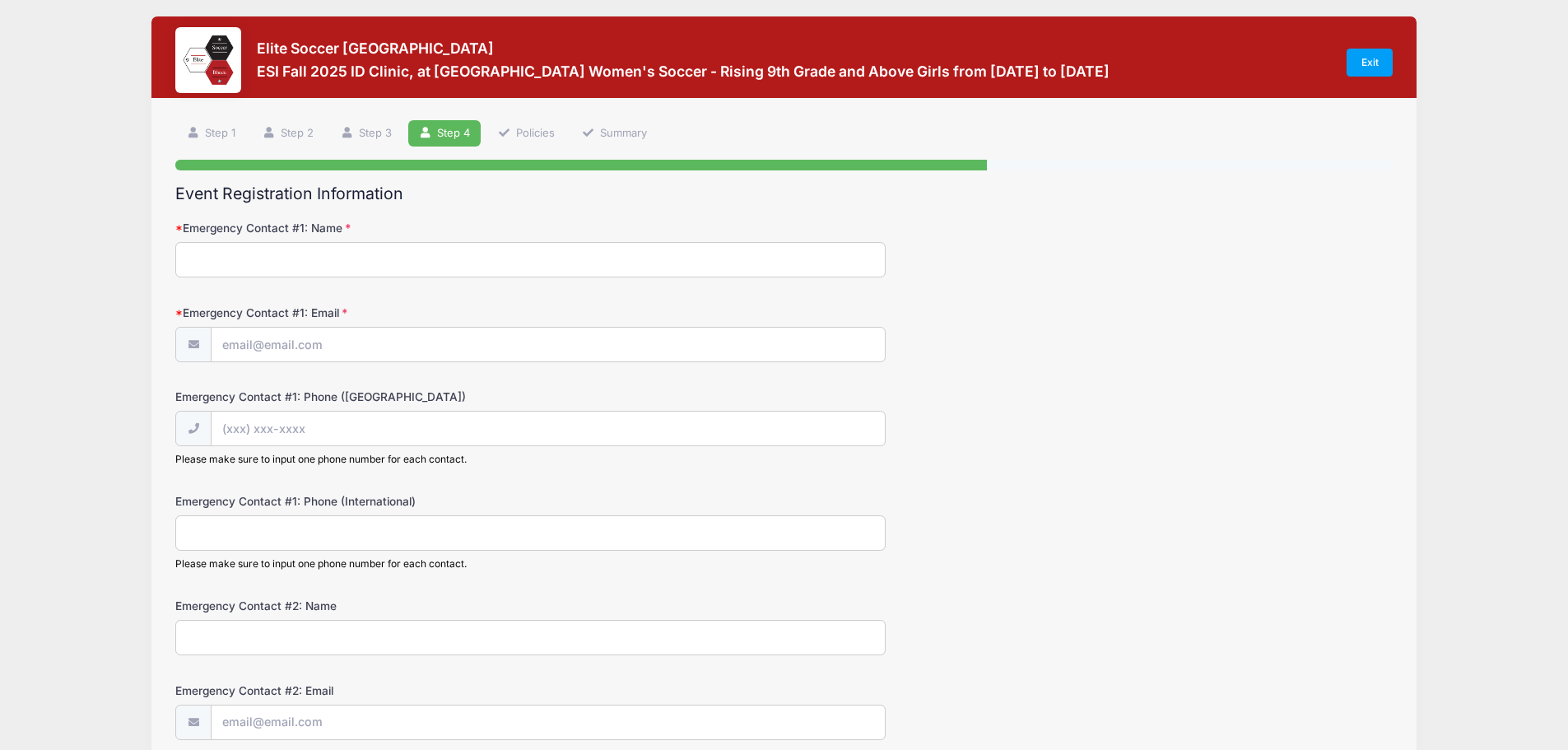
scroll to position [0, 0]
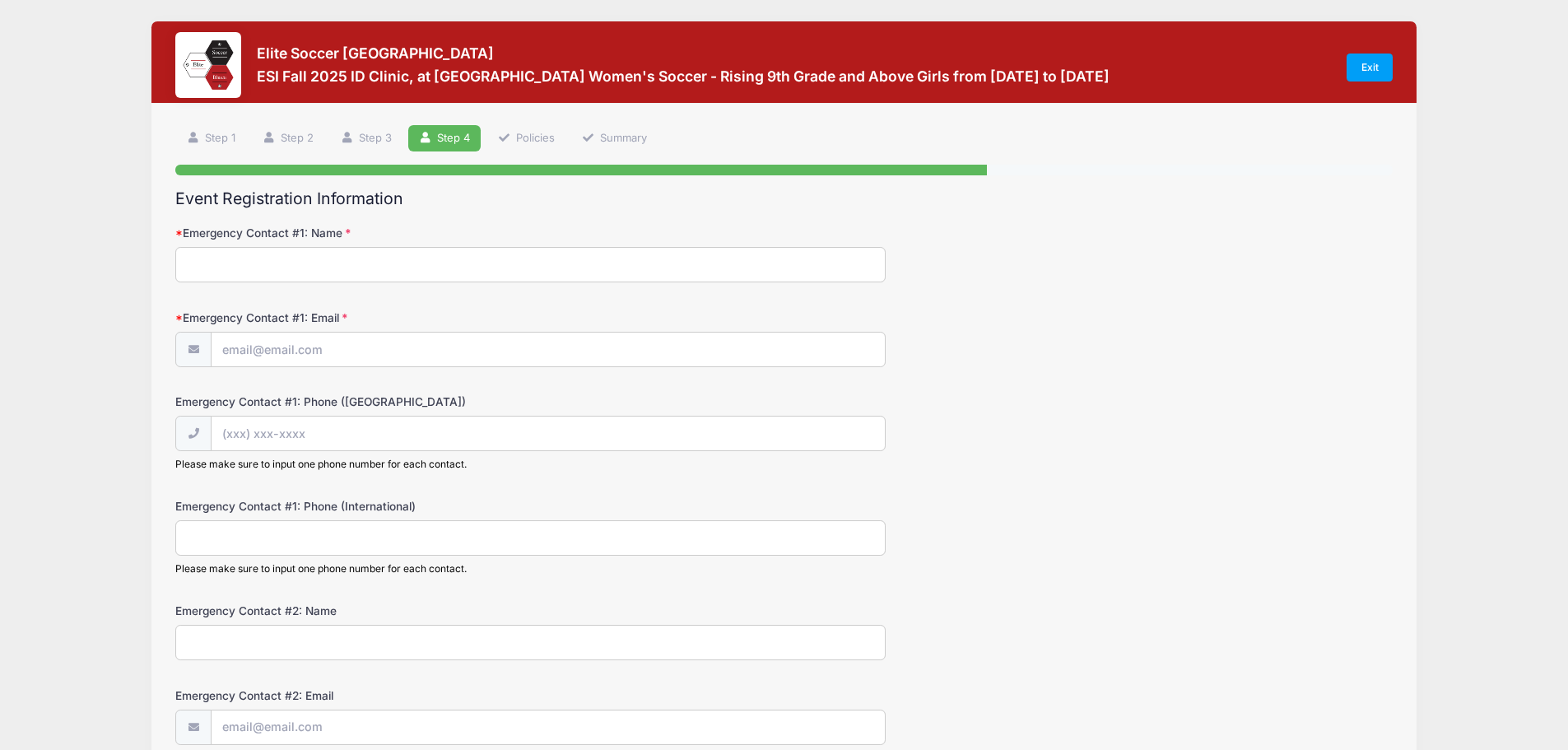
click at [294, 270] on input "Emergency Contact #1: Name" at bounding box center [531, 265] width 710 height 35
type input "[PERSON_NAME]"
type input "[EMAIL_ADDRESS][DOMAIN_NAME]"
type input "[PHONE_NUMBER]"
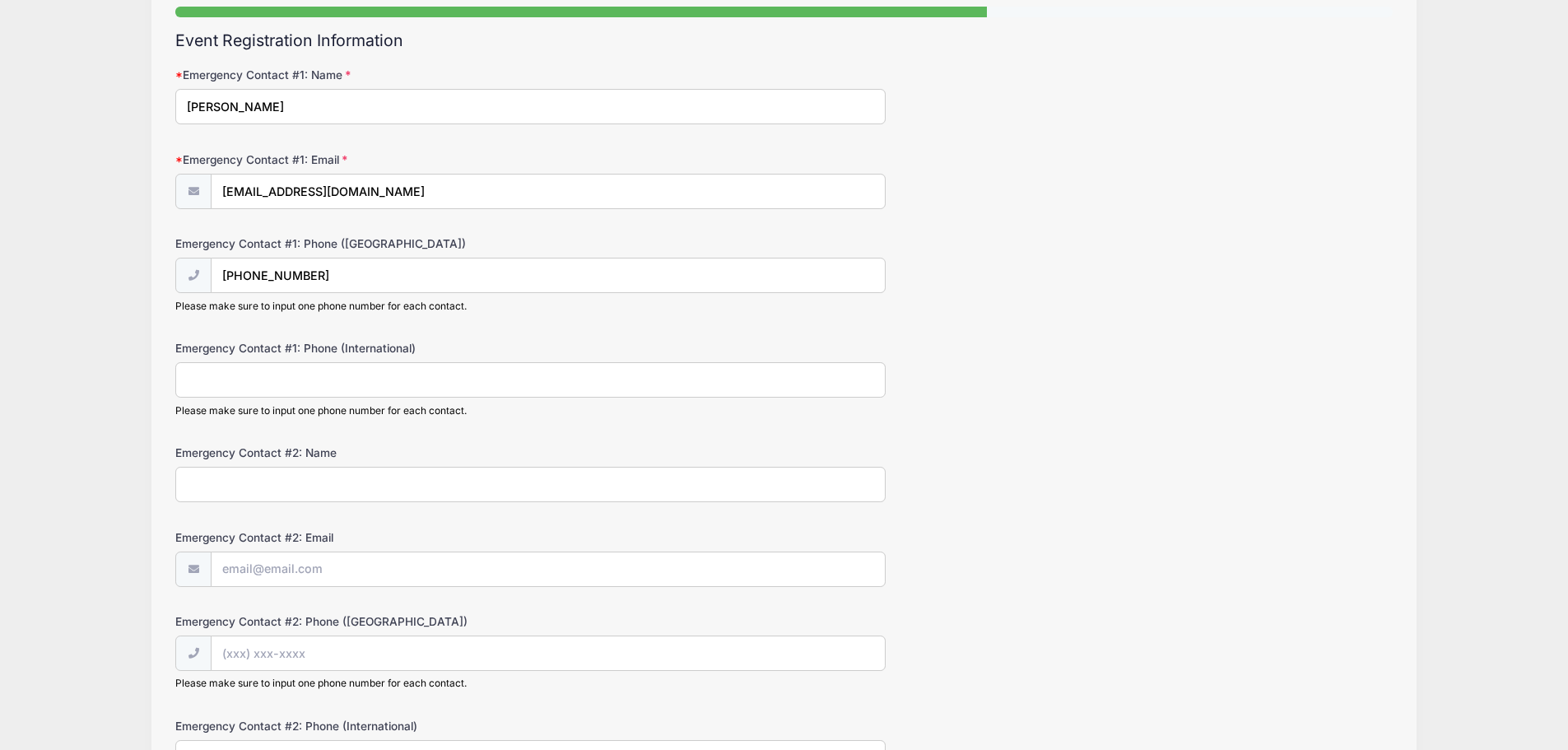
scroll to position [165, 0]
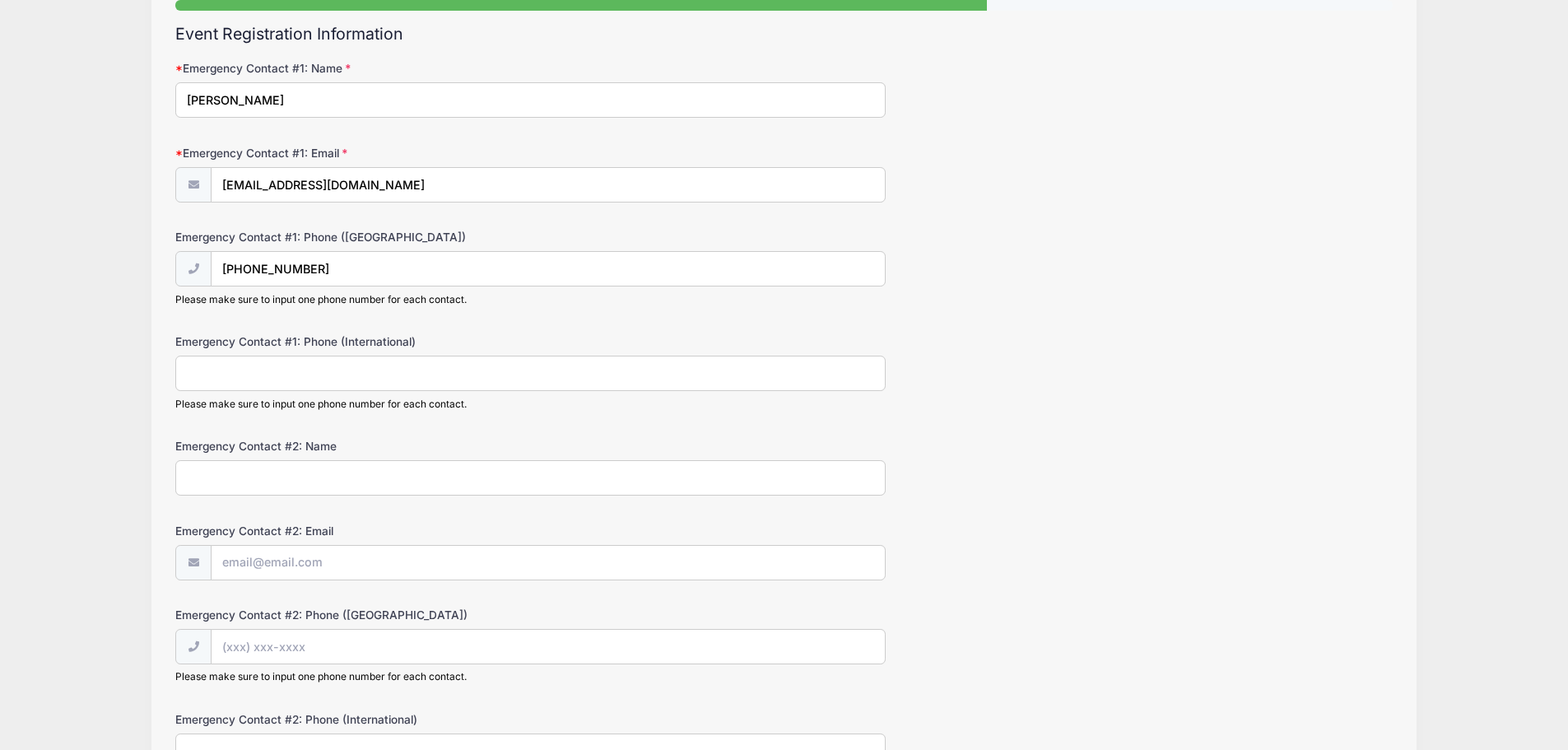
click at [376, 475] on input "Emergency Contact #2: Name" at bounding box center [531, 478] width 710 height 35
type input "[PERSON_NAME]"
click at [285, 559] on input "Emergency Contact #2: Email" at bounding box center [548, 563] width 673 height 35
type input "[EMAIL_ADDRESS][DOMAIN_NAME]"
click at [905, 488] on div "Emergency Contact #2: Name [PERSON_NAME]" at bounding box center [784, 466] width 1218 height 58
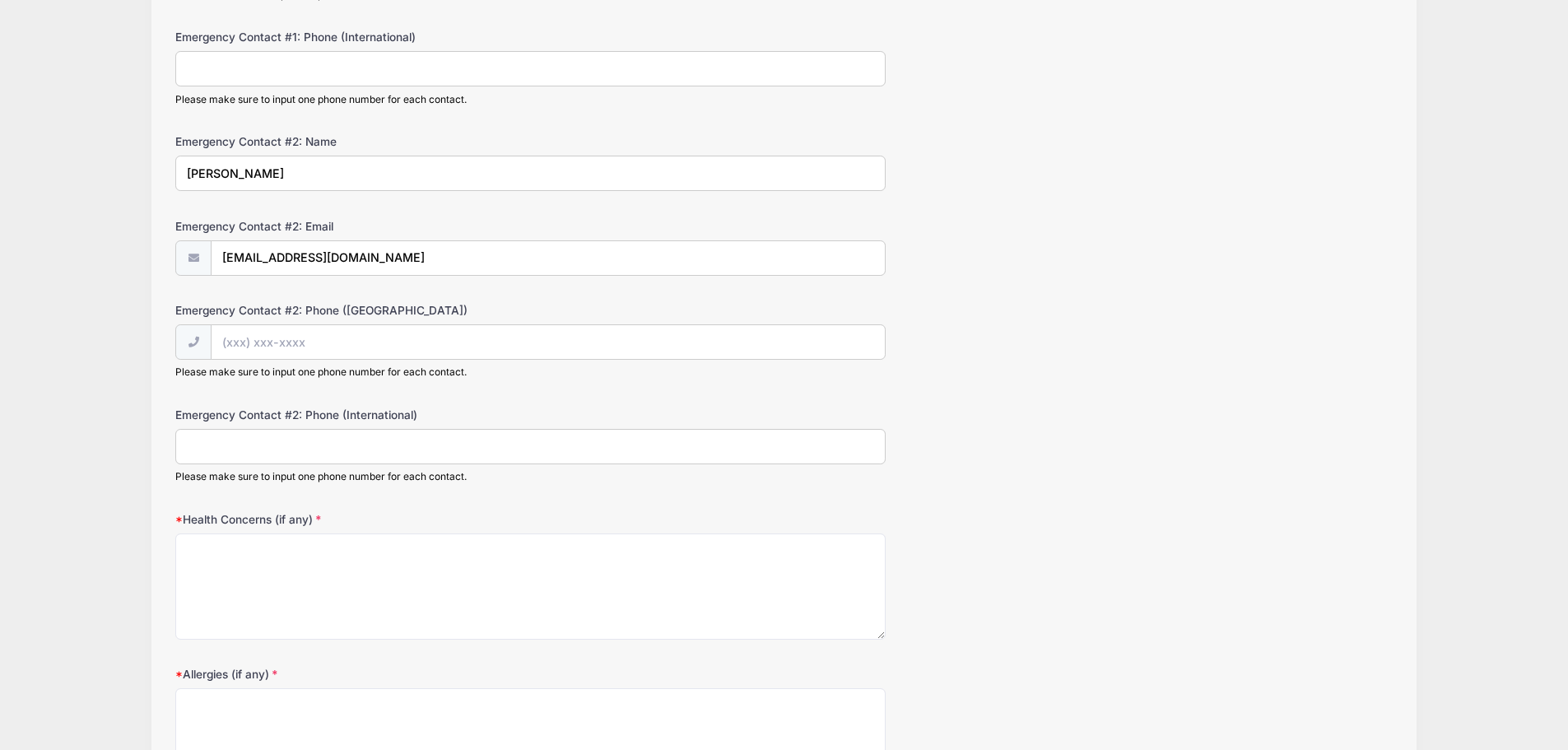
scroll to position [494, 0]
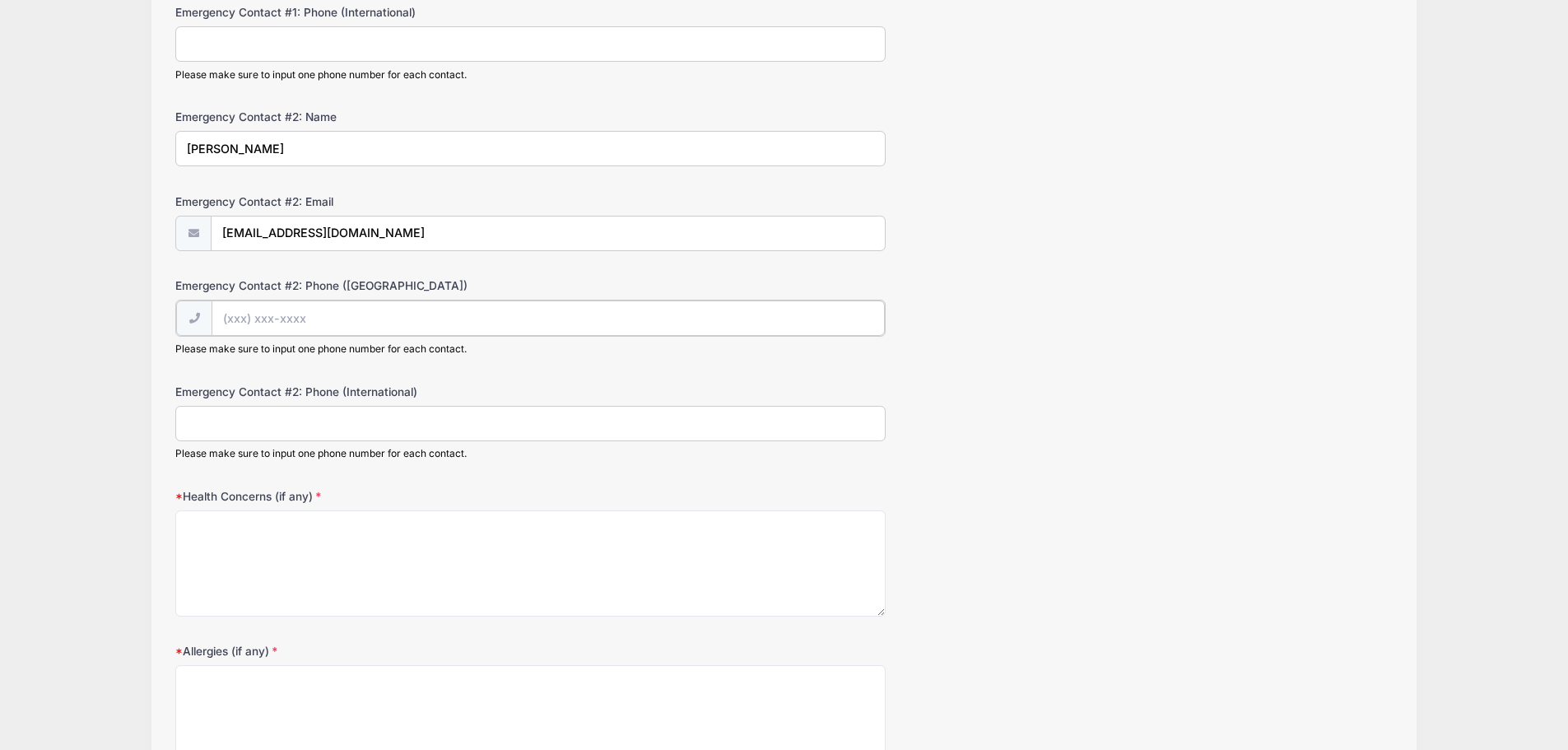
click at [358, 323] on input "Emergency Contact #2: Phone ([GEOGRAPHIC_DATA])" at bounding box center [548, 318] width 673 height 35
type input "[PHONE_NUMBER]"
click at [697, 372] on form "Emergency Contact #1: Name [PERSON_NAME] Emergency Contact #1: Email [EMAIL_ADD…" at bounding box center [784, 250] width 1218 height 1038
click at [422, 545] on textarea "Health Concerns (if any)" at bounding box center [531, 561] width 710 height 106
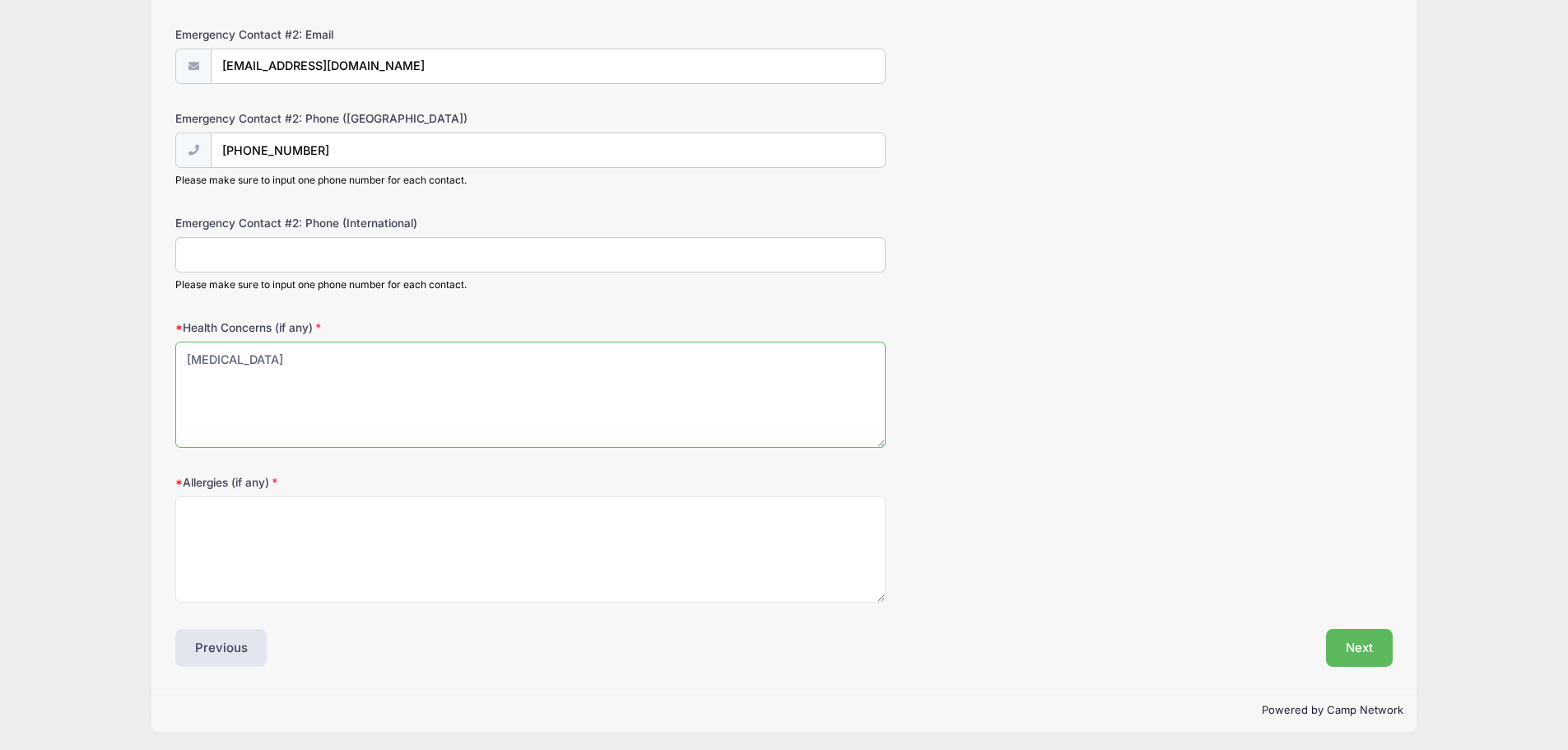
scroll to position [664, 0]
type textarea "[MEDICAL_DATA]"
click at [239, 517] on textarea "Allergies (if any)" at bounding box center [531, 546] width 710 height 106
drag, startPoint x: 290, startPoint y: 352, endPoint x: 156, endPoint y: 359, distance: 134.2
click at [156, 359] on div "Step 4 /7 Step 1 Step 2 Step 3 Step 4 Policies Summary Participant Information …" at bounding box center [784, 62] width 1266 height 1246
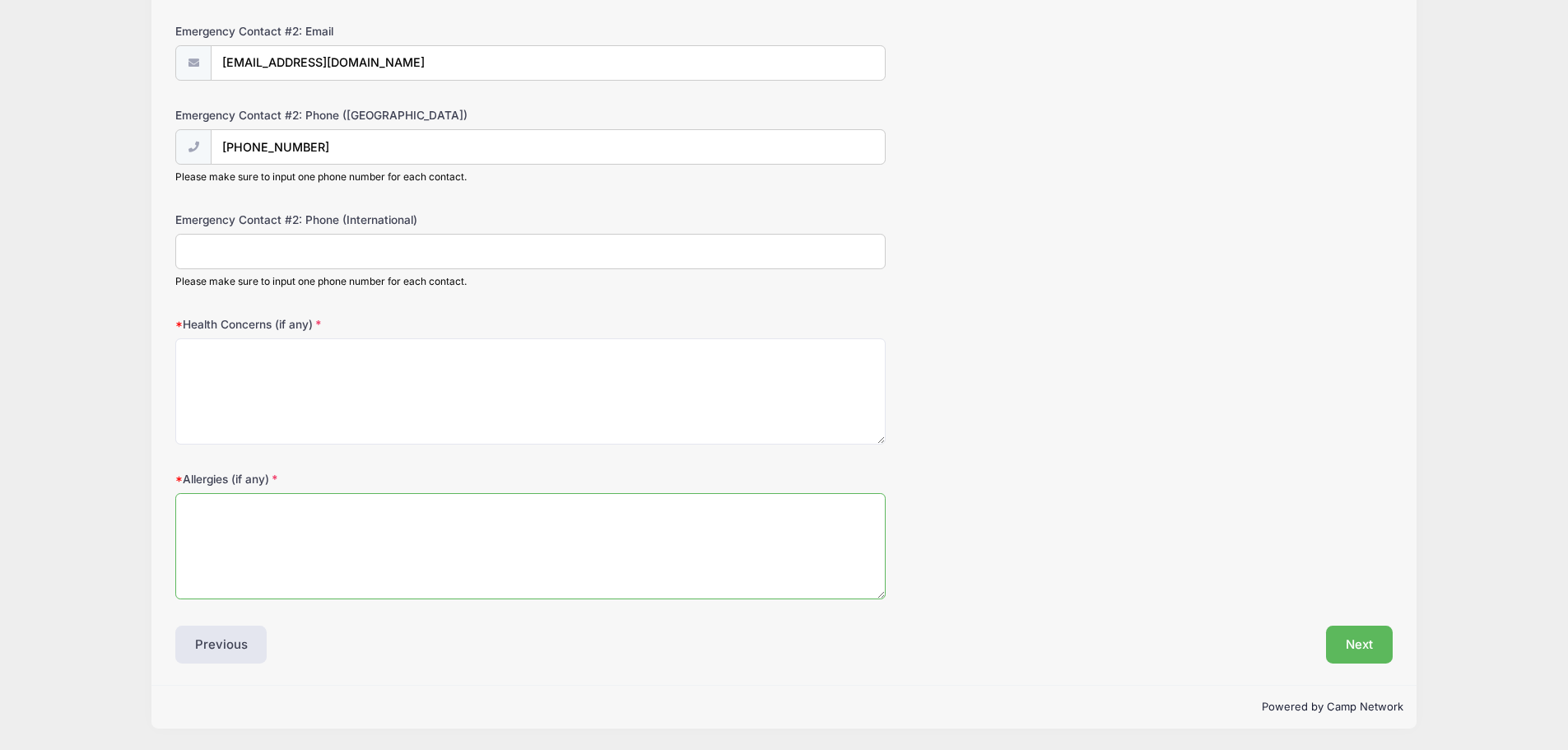
click at [198, 510] on textarea "Allergies (if any)" at bounding box center [531, 546] width 710 height 106
type textarea "[MEDICAL_DATA]"
click at [943, 457] on form "Emergency Contact #1: Name [PERSON_NAME] Emergency Contact #1: Email [EMAIL_ADD…" at bounding box center [784, 80] width 1218 height 1038
click at [1358, 646] on button "Next" at bounding box center [1359, 644] width 66 height 38
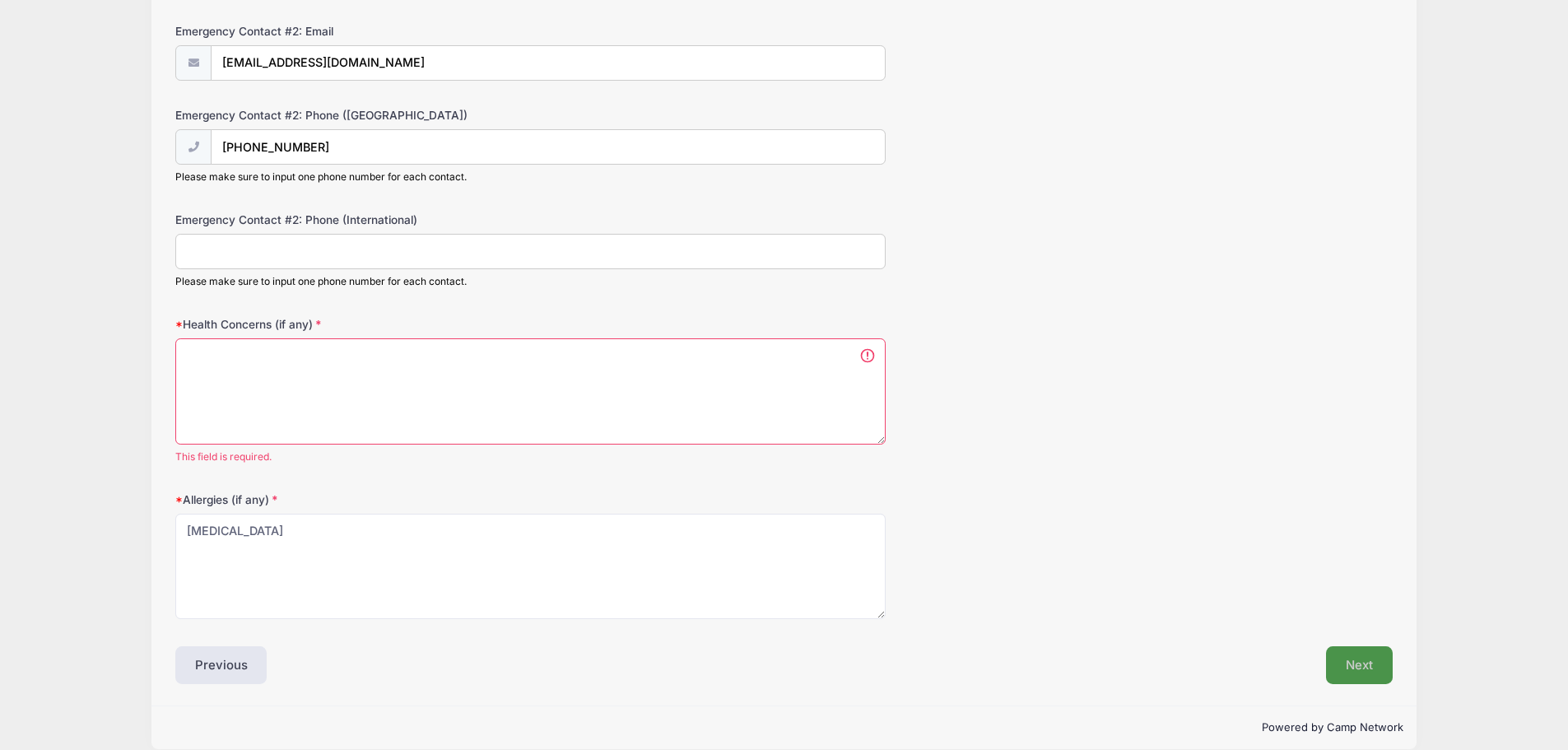
scroll to position [684, 0]
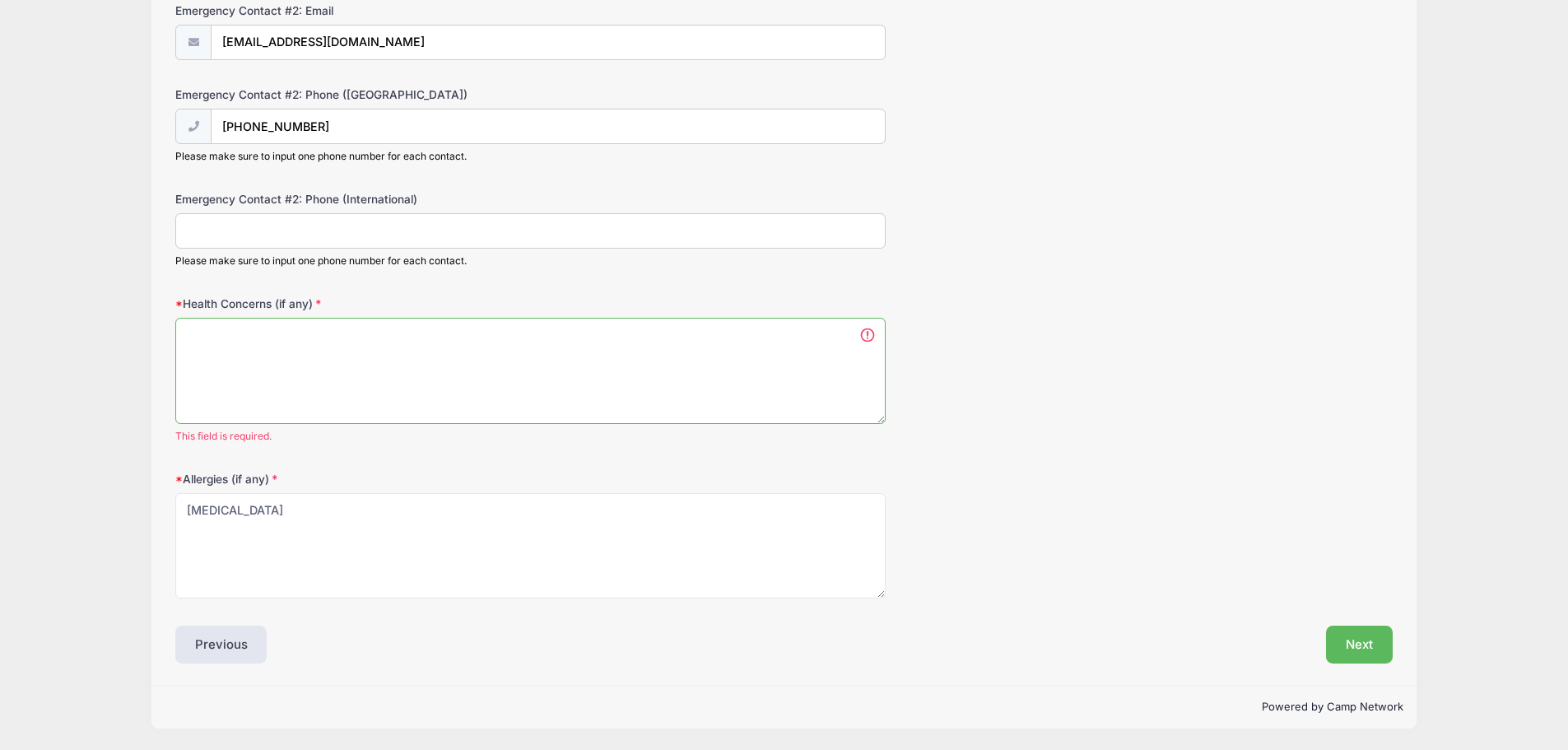
click at [261, 352] on textarea "Health Concerns (if any)" at bounding box center [531, 371] width 710 height 106
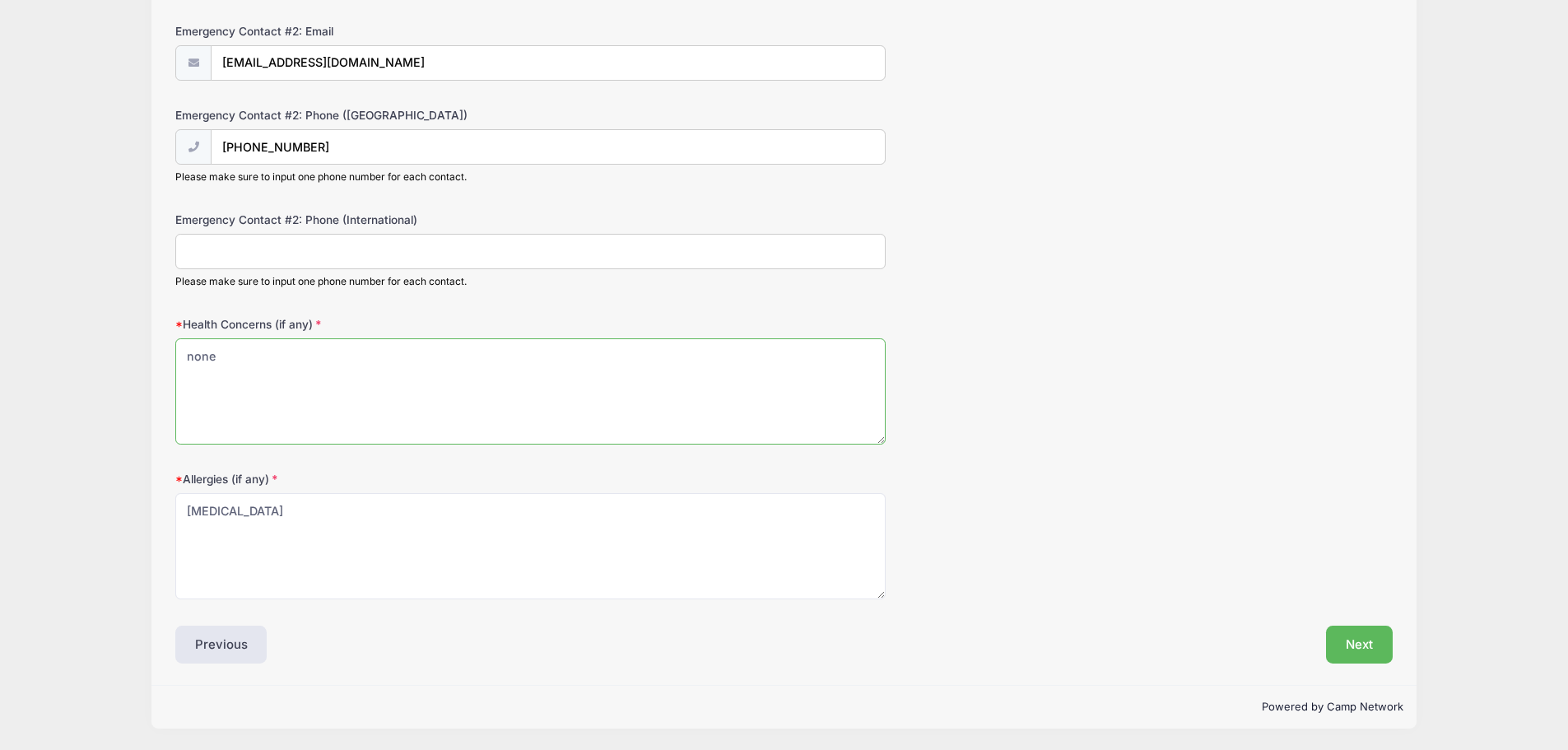
type textarea "none"
click at [951, 486] on div "[MEDICAL_DATA] (if any) [MEDICAL_DATA]" at bounding box center [784, 535] width 1218 height 128
click at [1364, 644] on button "Next" at bounding box center [1359, 644] width 66 height 38
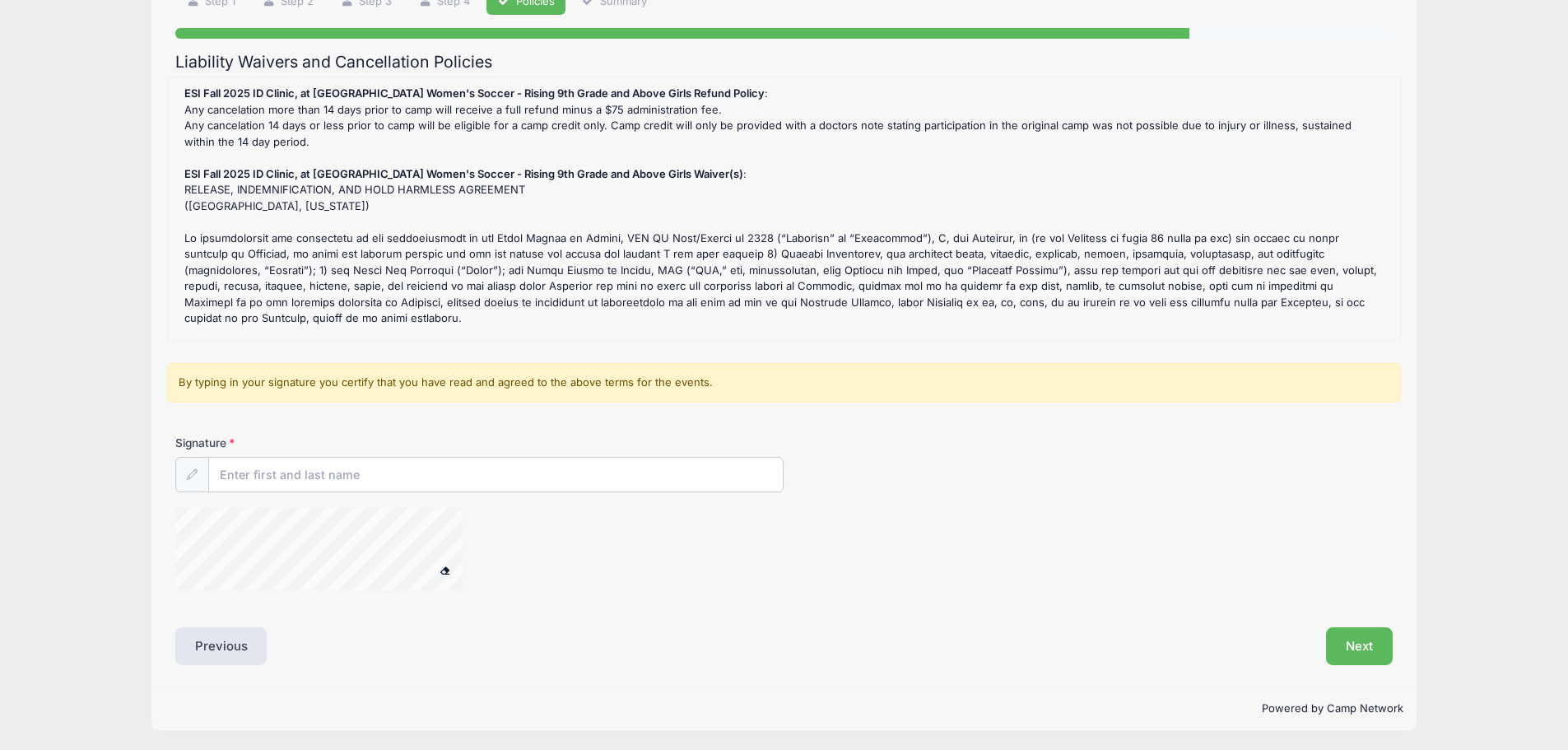
scroll to position [138, 0]
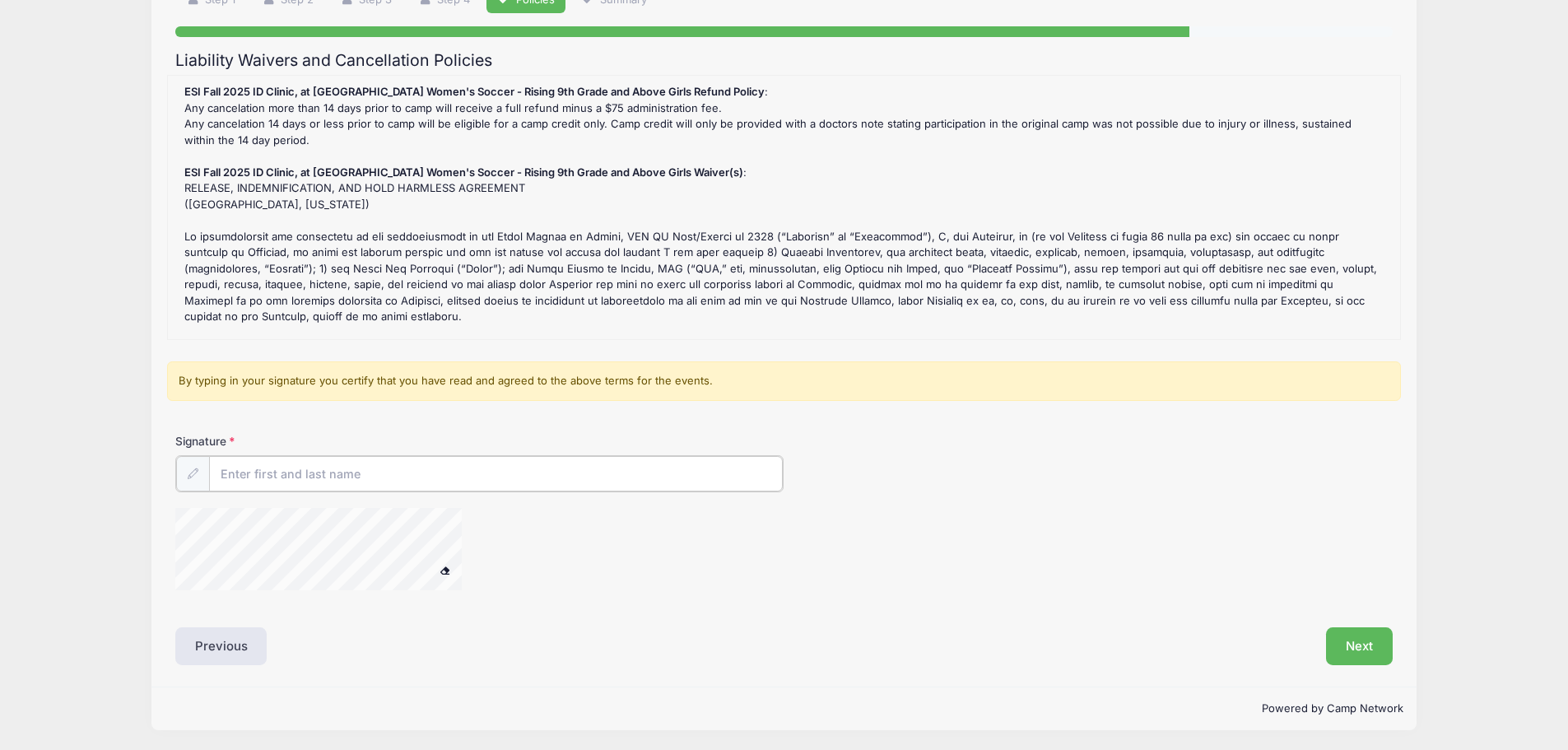
click at [382, 467] on input "Signature" at bounding box center [496, 474] width 575 height 35
type input "[PERSON_NAME]"
click at [1361, 646] on button "Next" at bounding box center [1359, 644] width 66 height 38
click at [1347, 647] on button "Next" at bounding box center [1359, 644] width 66 height 38
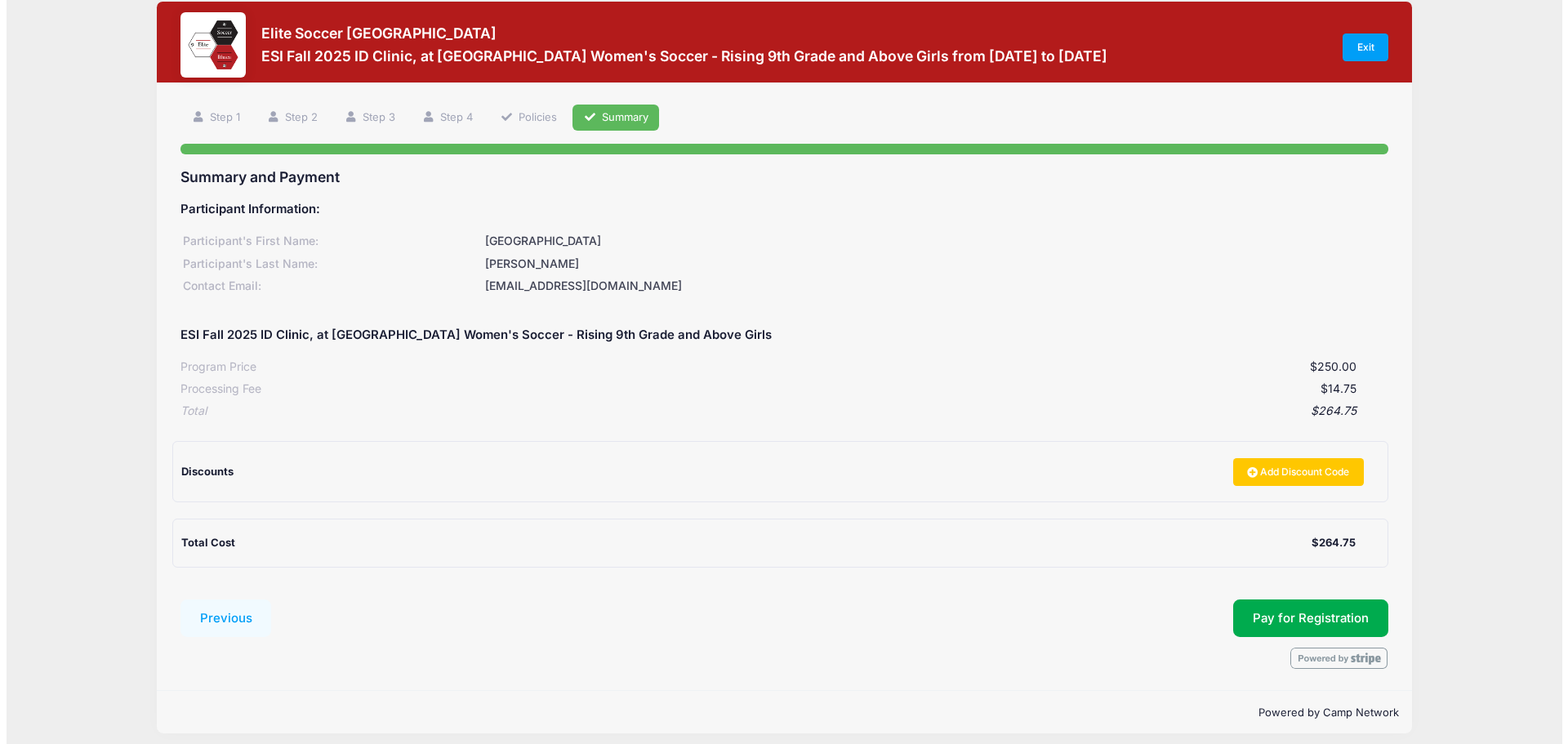
scroll to position [30, 0]
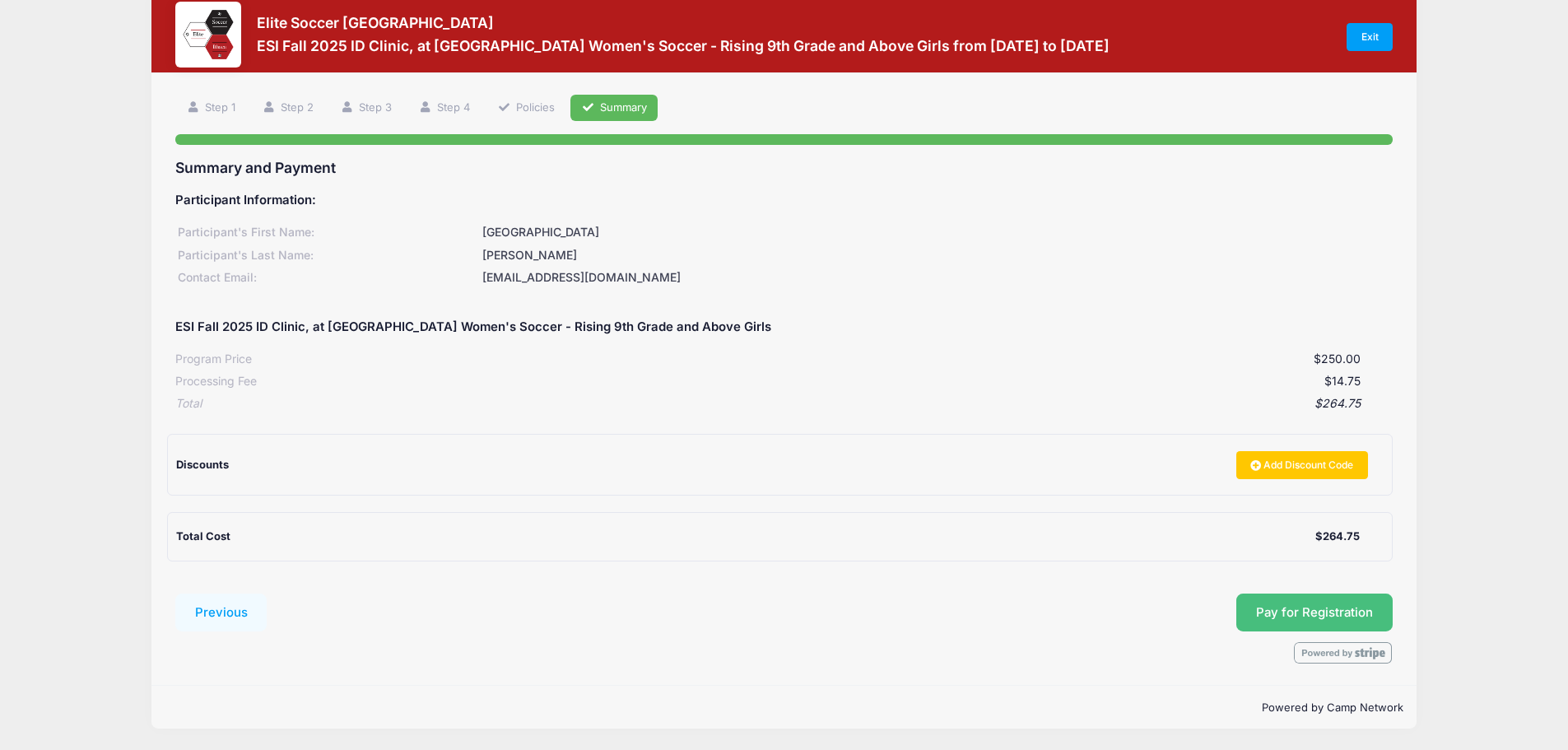
click at [1329, 613] on span "Pay for Registration" at bounding box center [1315, 612] width 117 height 15
